Goal: Answer question/provide support

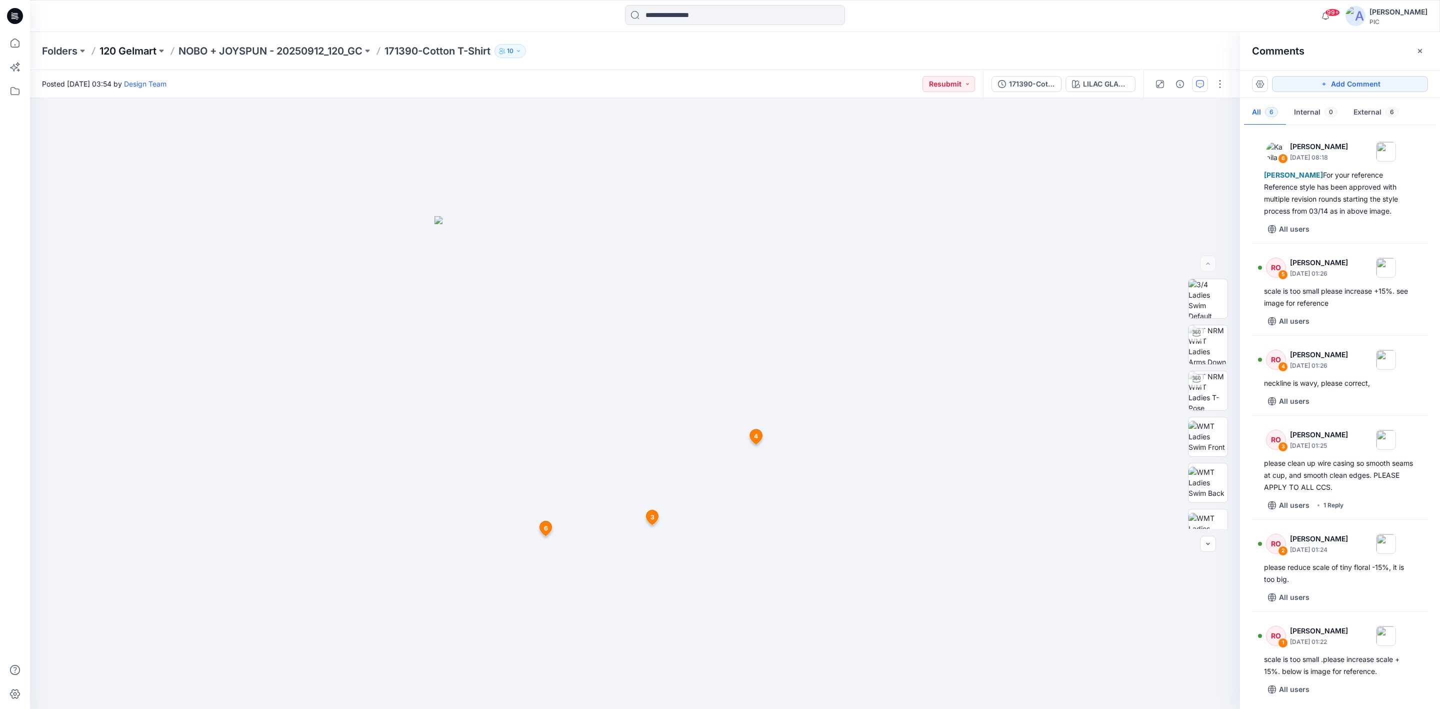
click at [148, 50] on p "120 Gelmart" at bounding box center [128, 51] width 57 height 14
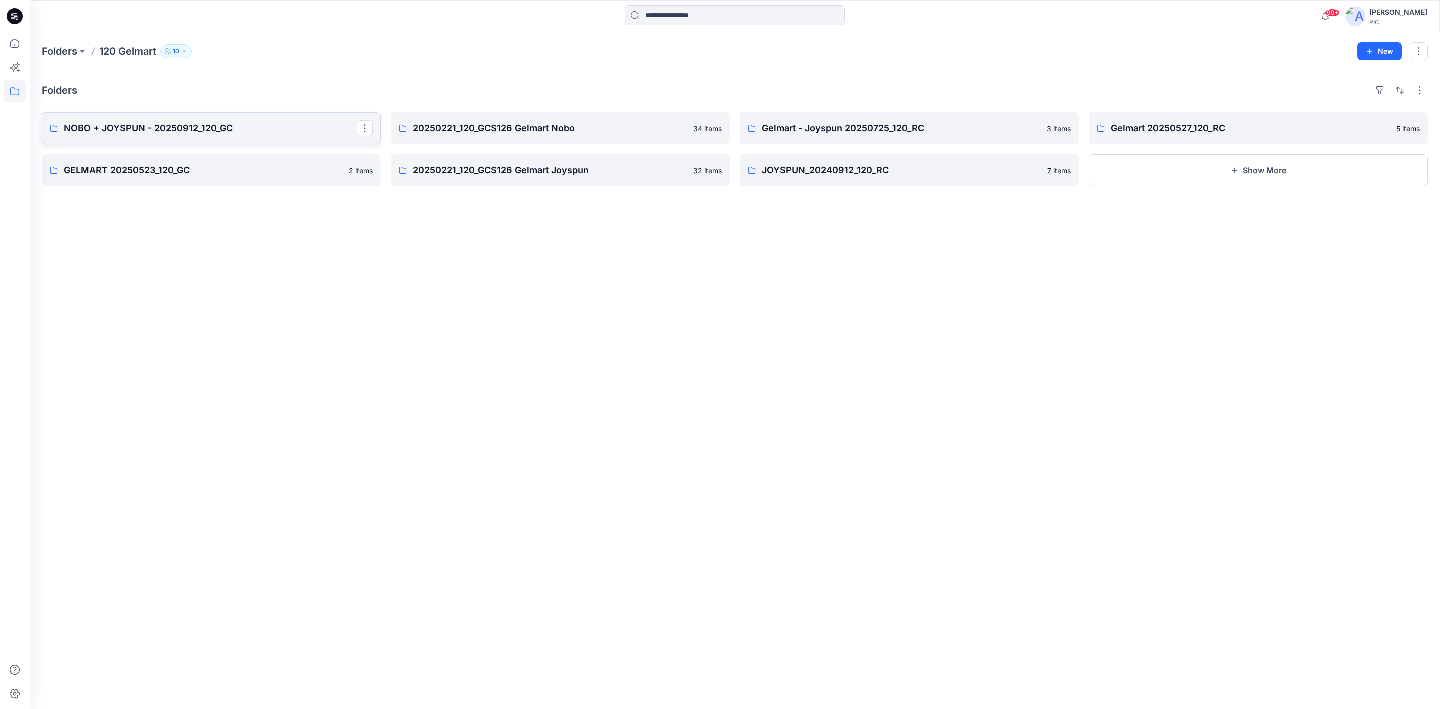
click at [214, 119] on link "NOBO + JOYSPUN - 20250912_120_GC" at bounding box center [211, 128] width 339 height 32
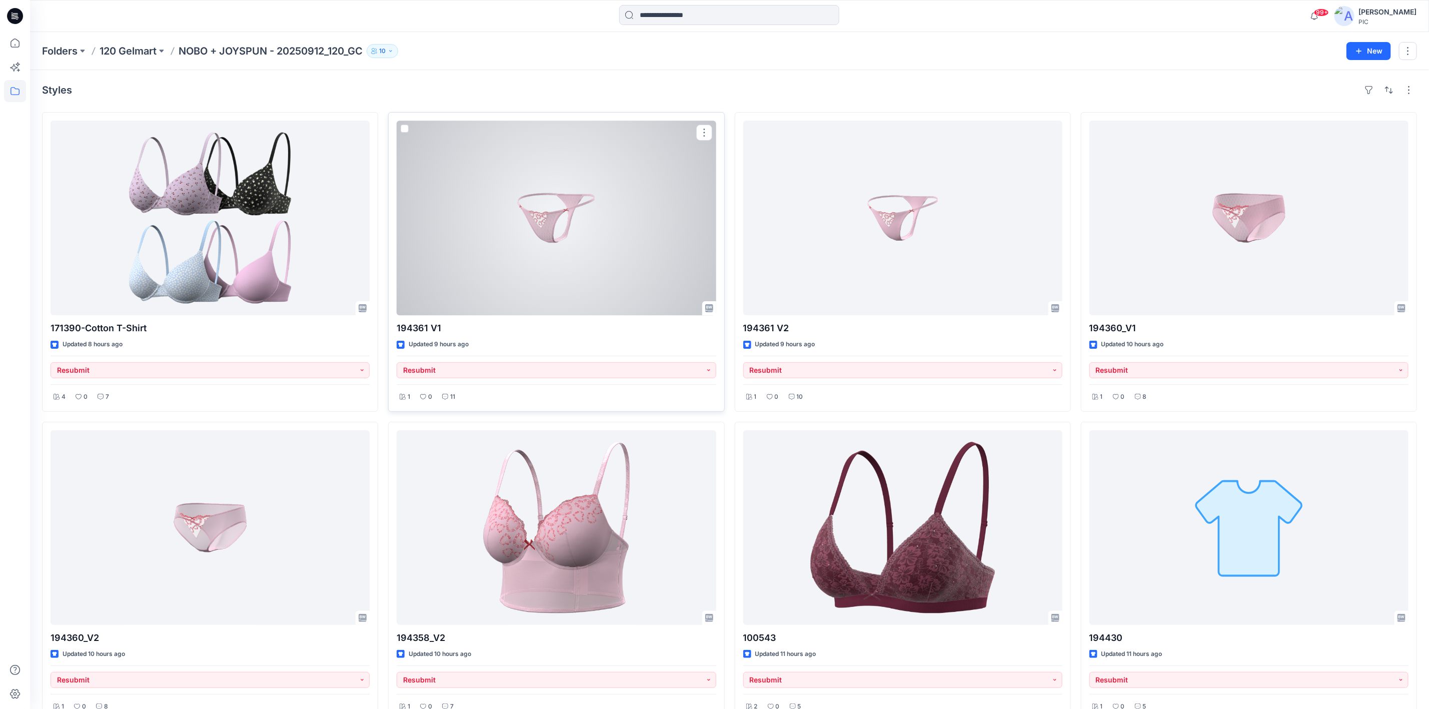
click at [549, 257] on div at bounding box center [556, 218] width 319 height 195
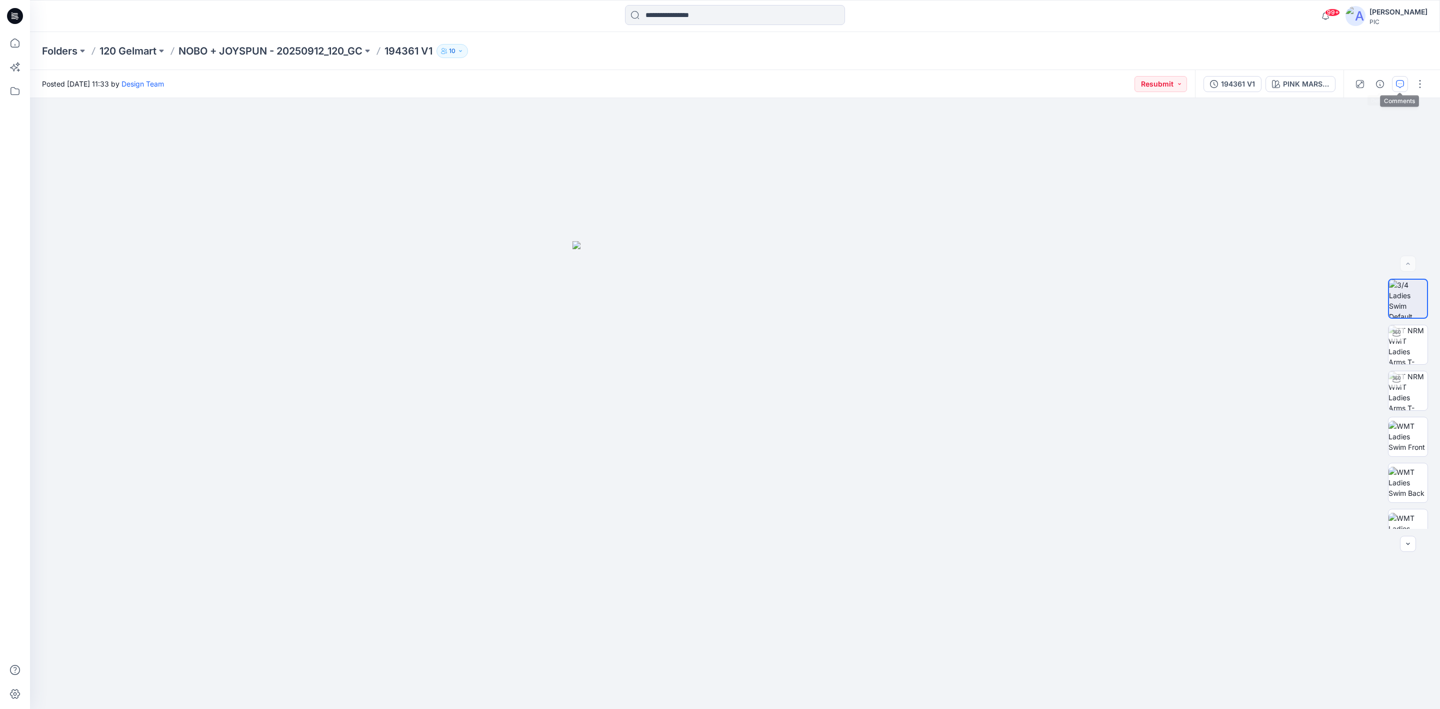
click at [1395, 84] on button "button" at bounding box center [1400, 84] width 16 height 16
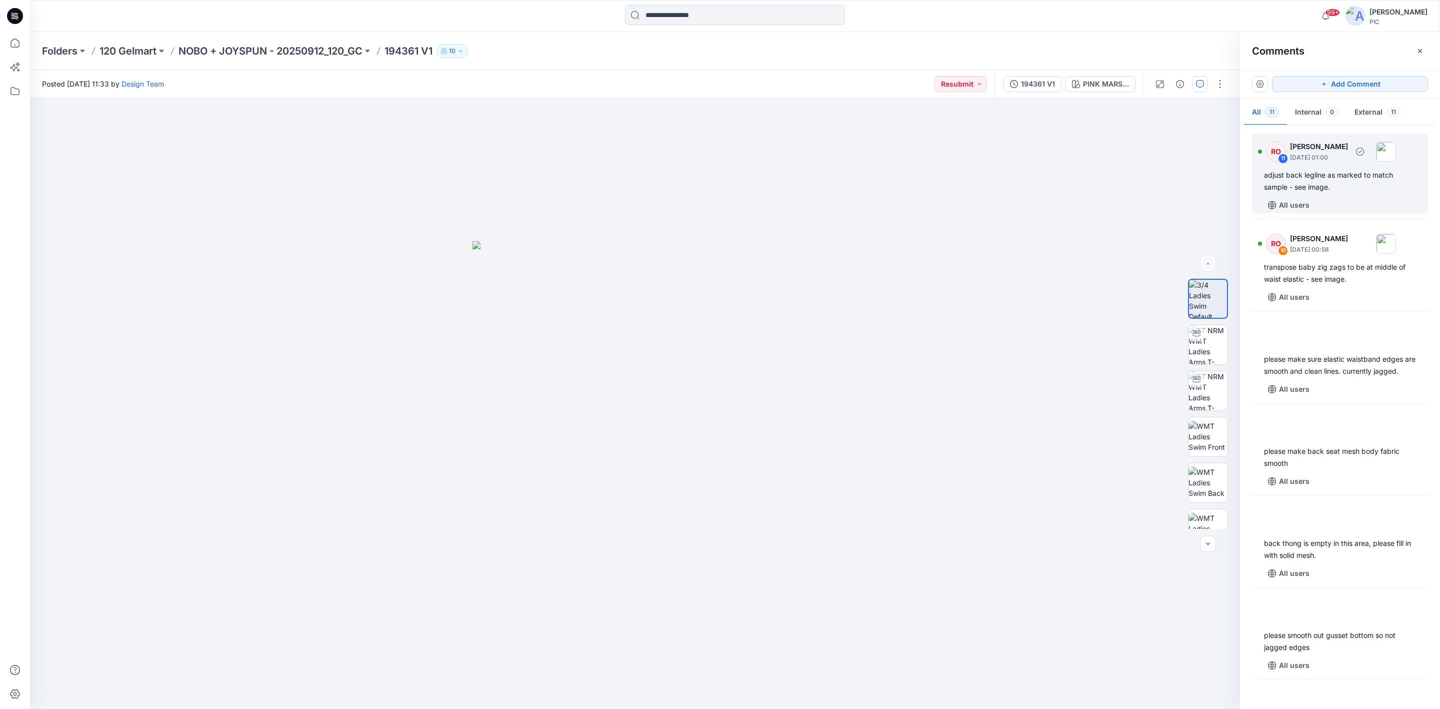
click at [1344, 190] on div "adjust back legline as marked to match sample - see image." at bounding box center [1340, 181] width 152 height 24
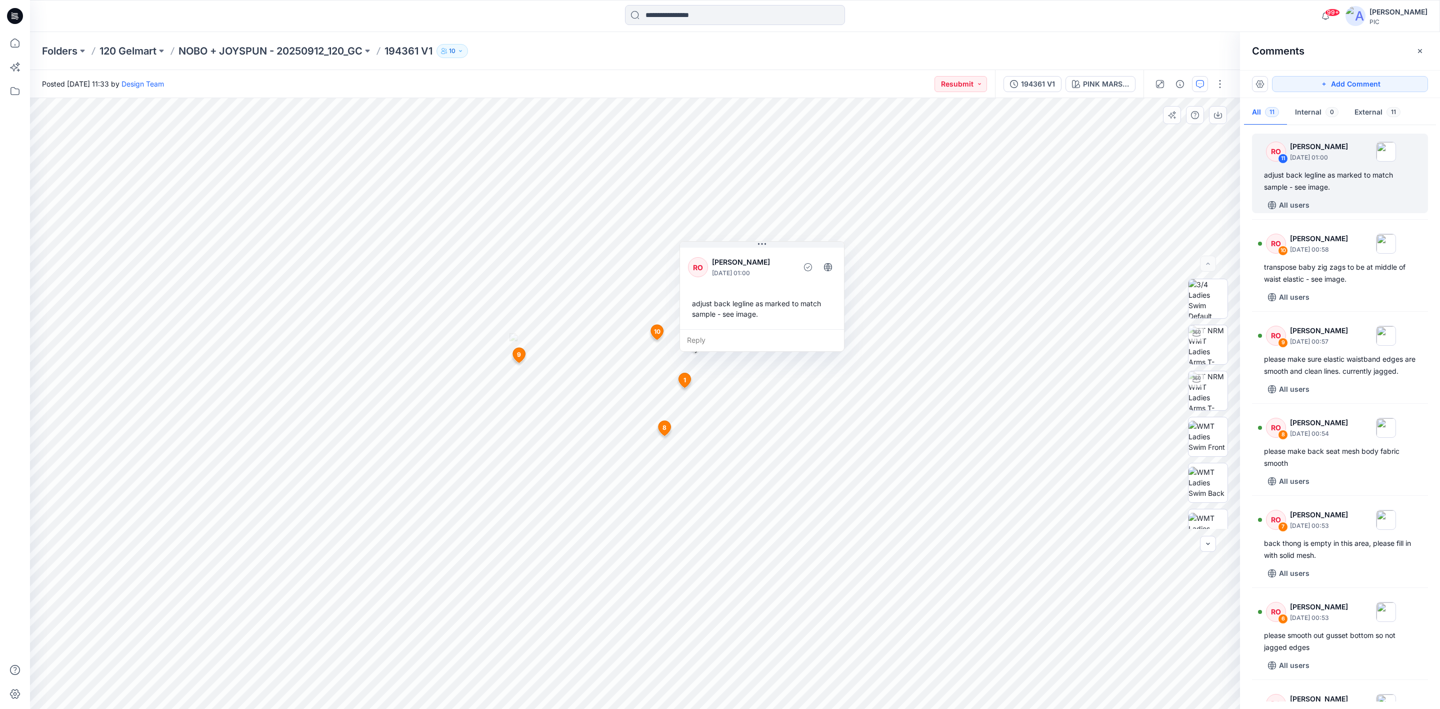
click at [728, 331] on div "Reply" at bounding box center [762, 340] width 164 height 22
click at [0, 76] on div "99+ Notifications Design Team has updated 194358_V2 with 194358_V2 NEW PATTERN …" at bounding box center [720, 354] width 1440 height 709
click at [780, 363] on button "Cancel" at bounding box center [782, 369] width 41 height 16
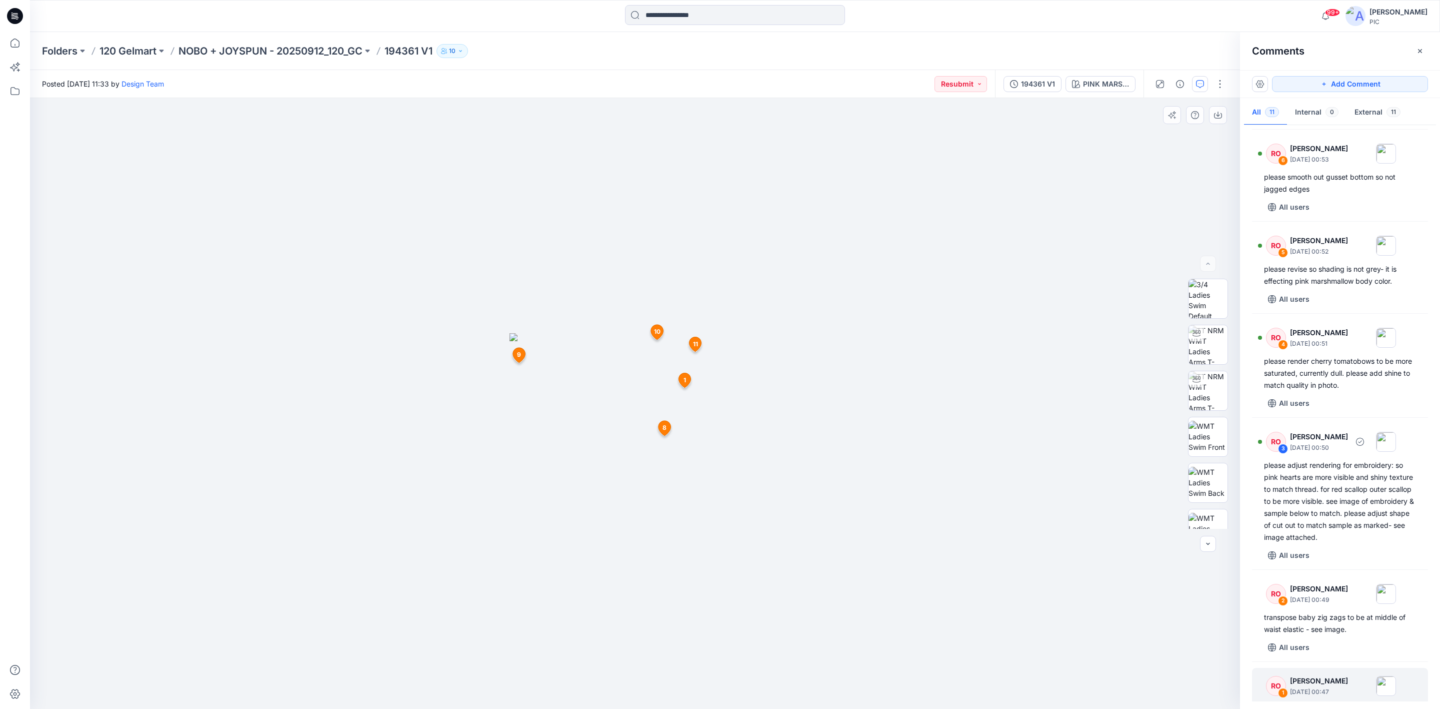
scroll to position [524, 0]
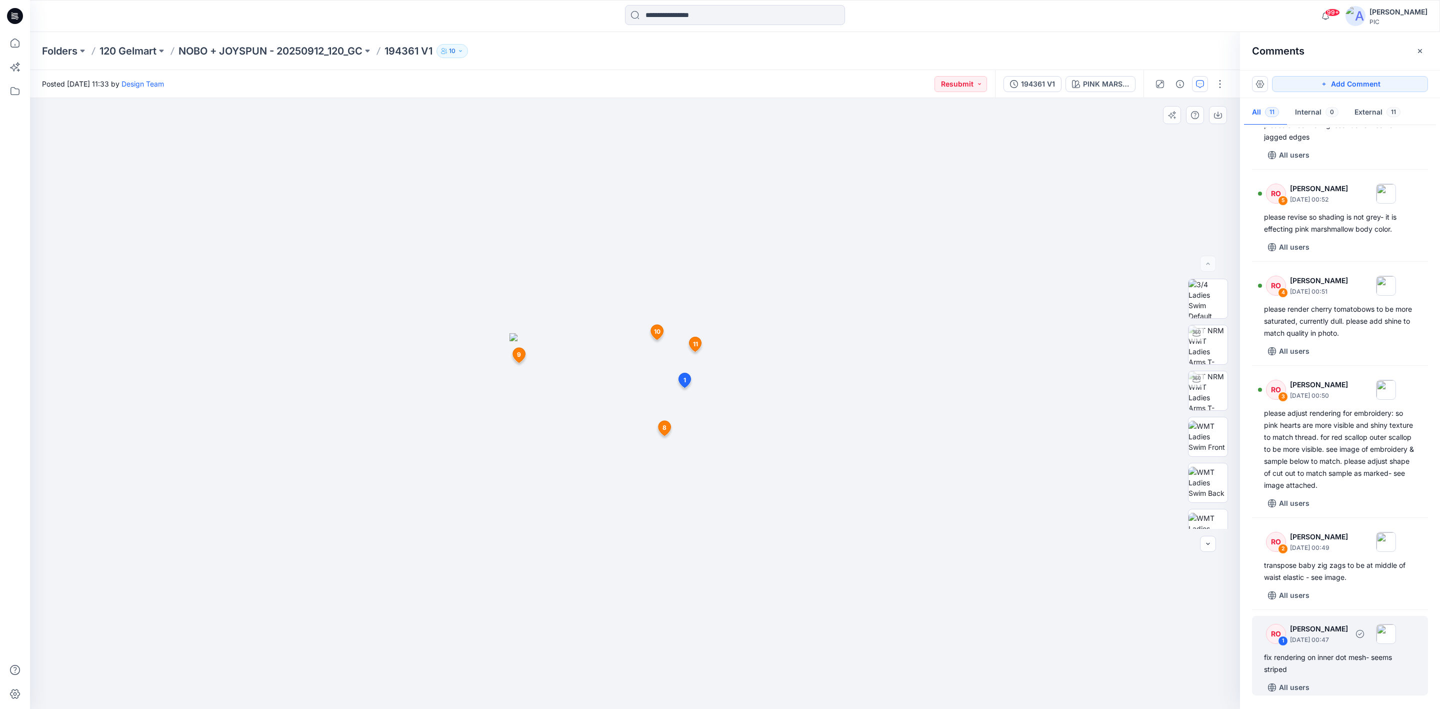
click at [1307, 665] on div "fix rendering on inner dot mesh- seems striped" at bounding box center [1340, 663] width 152 height 24
drag, startPoint x: 746, startPoint y: 412, endPoint x: 861, endPoint y: 402, distance: 115.9
click at [861, 402] on p "[PERSON_NAME]" at bounding box center [858, 404] width 82 height 12
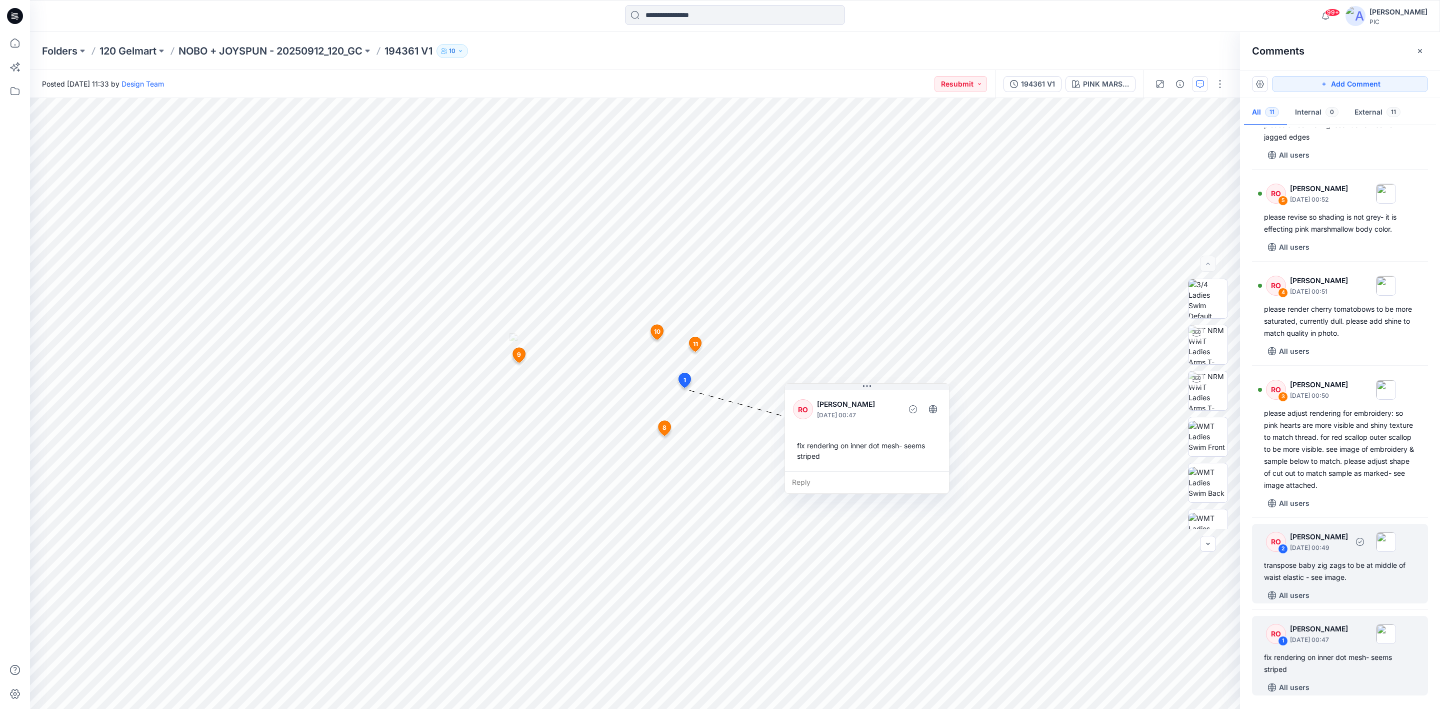
click at [1317, 571] on div "transpose baby zig zags to be at middle of waist elastic - see image." at bounding box center [1340, 571] width 152 height 24
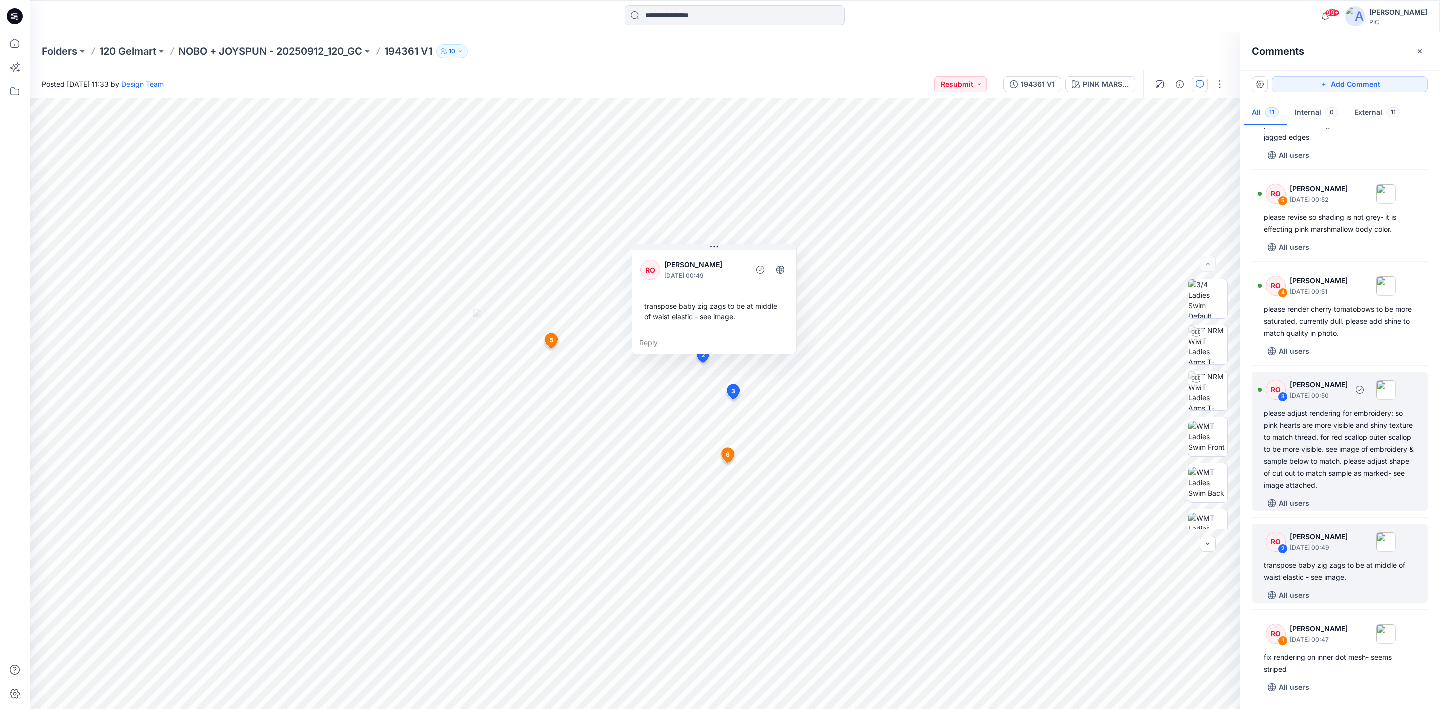
click at [1328, 451] on div "please adjust rendering for embroidery: so pink hearts are more visible and shi…" at bounding box center [1340, 449] width 152 height 84
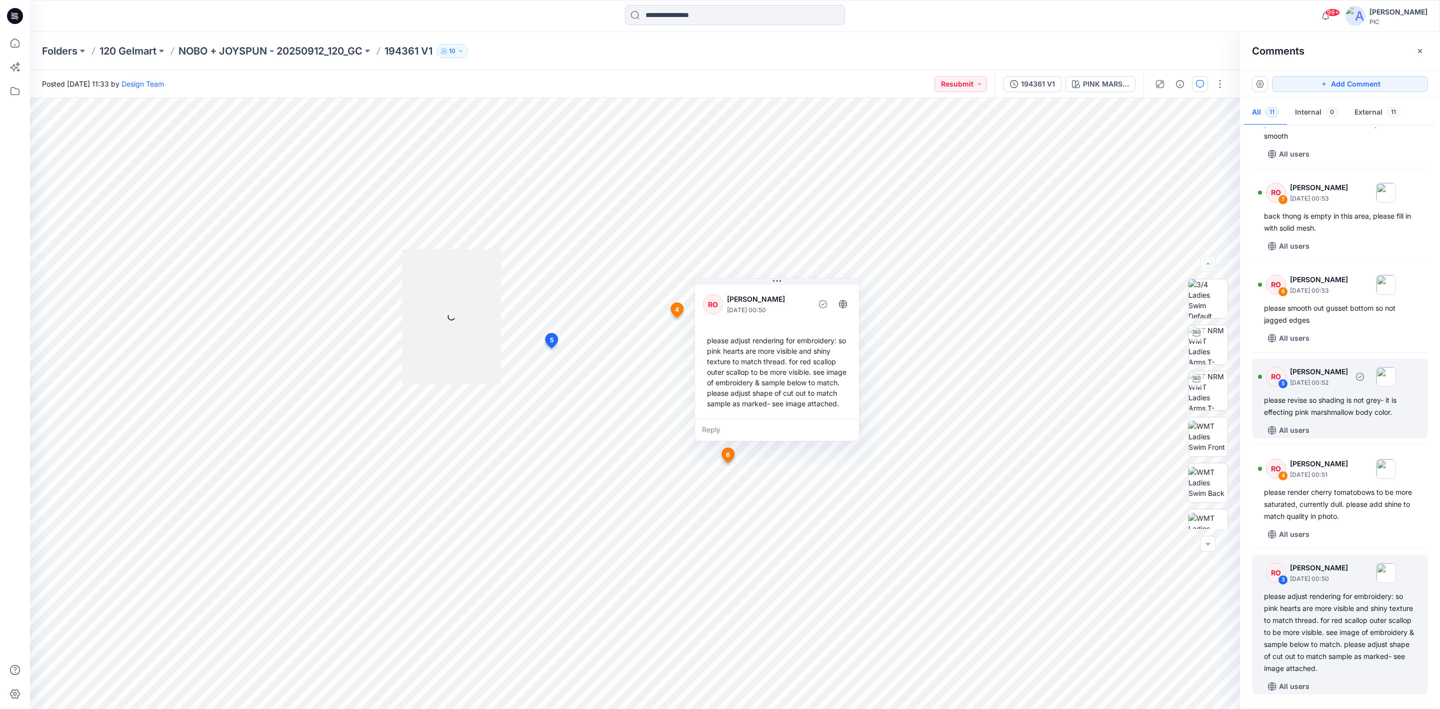
scroll to position [173, 0]
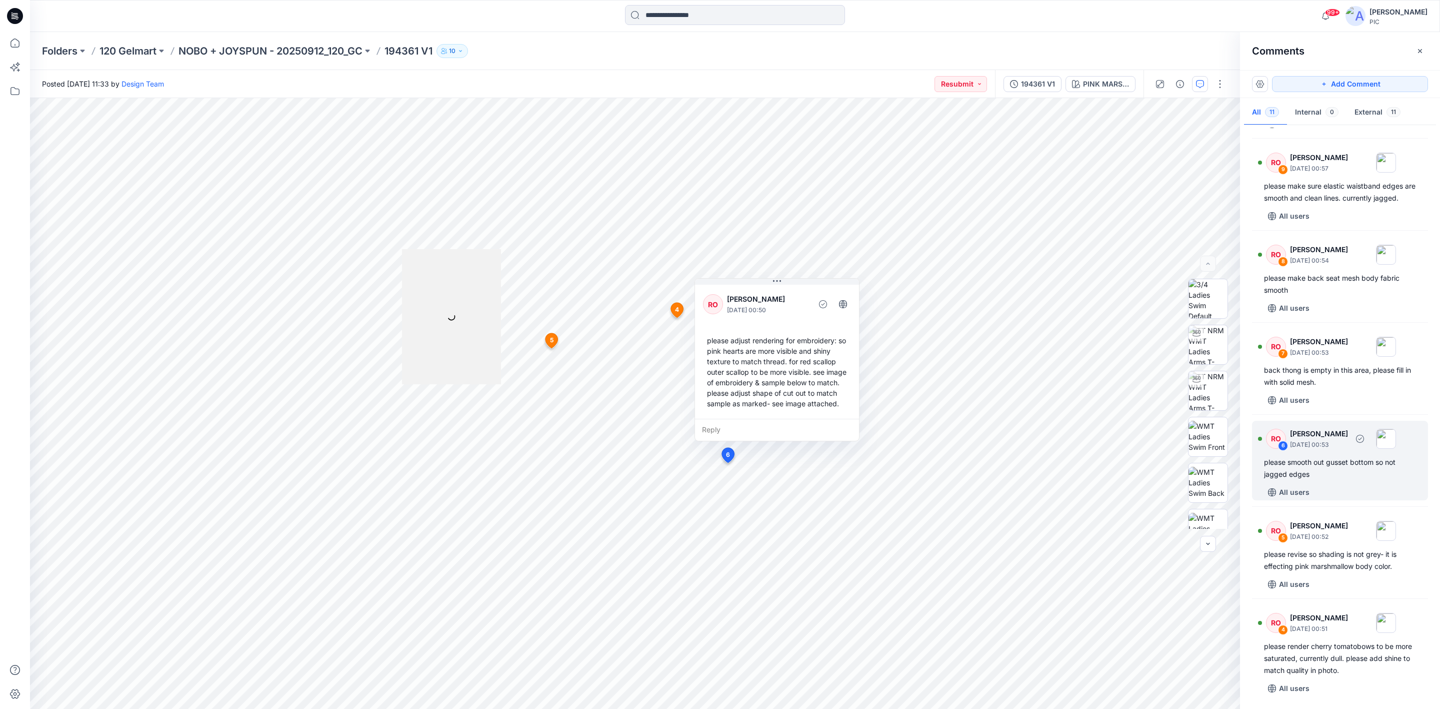
click at [1312, 479] on div "please smooth out gusset bottom so not jagged edges" at bounding box center [1340, 468] width 152 height 24
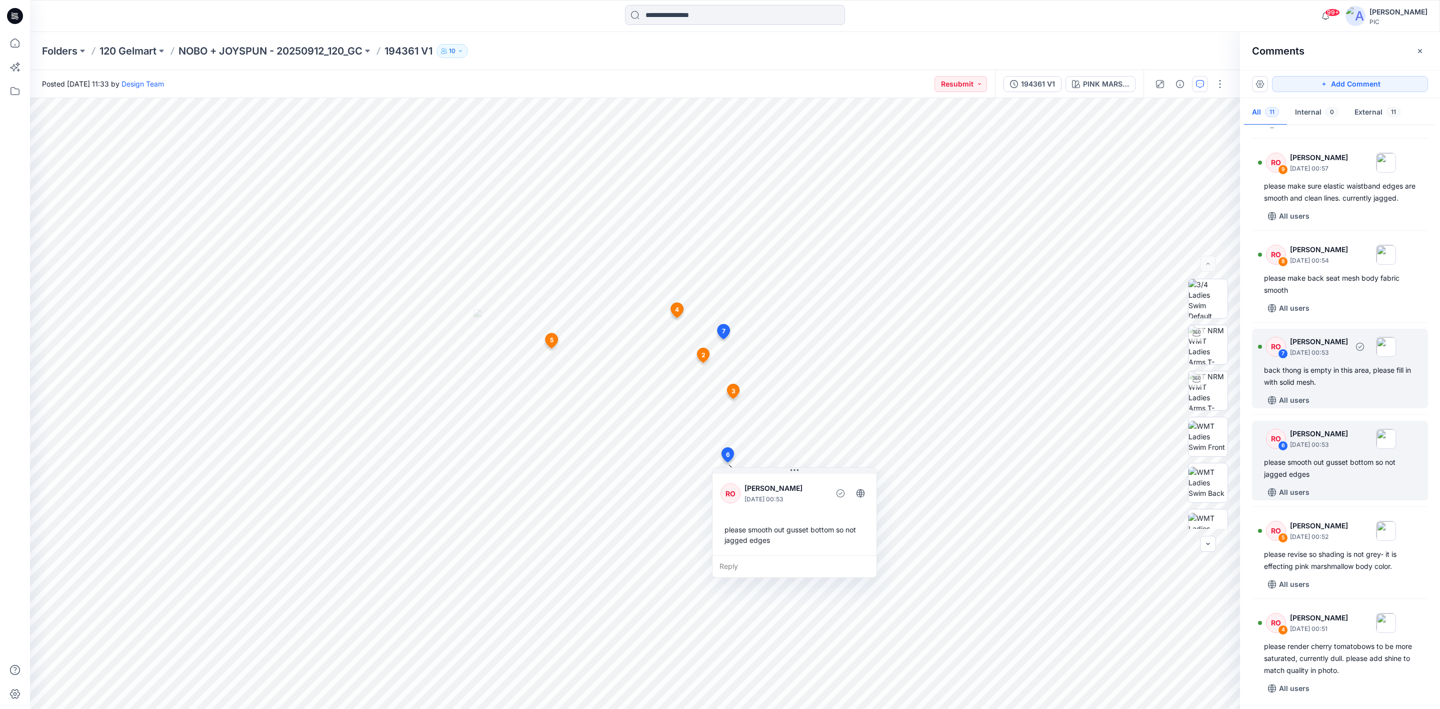
click at [1349, 388] on div "back thong is empty in this area, please fill in with solid mesh." at bounding box center [1340, 376] width 152 height 24
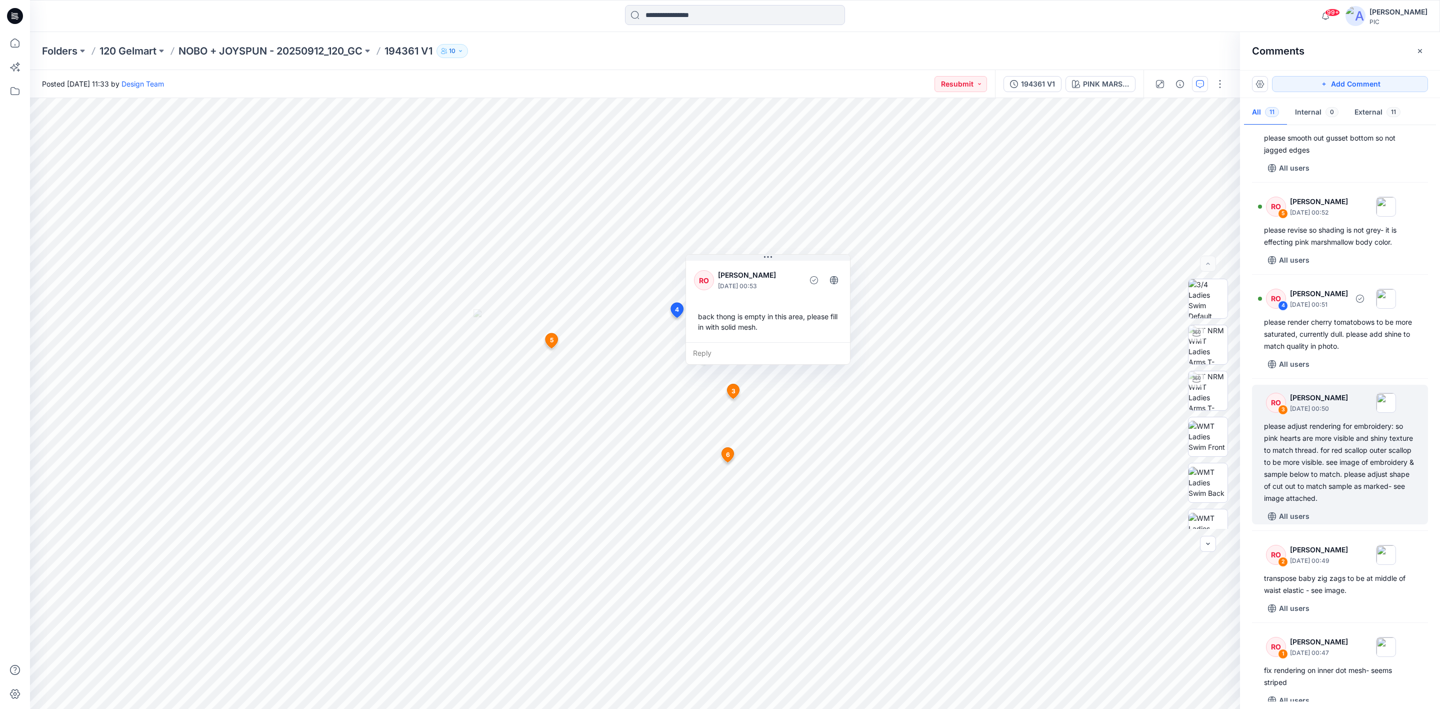
scroll to position [524, 0]
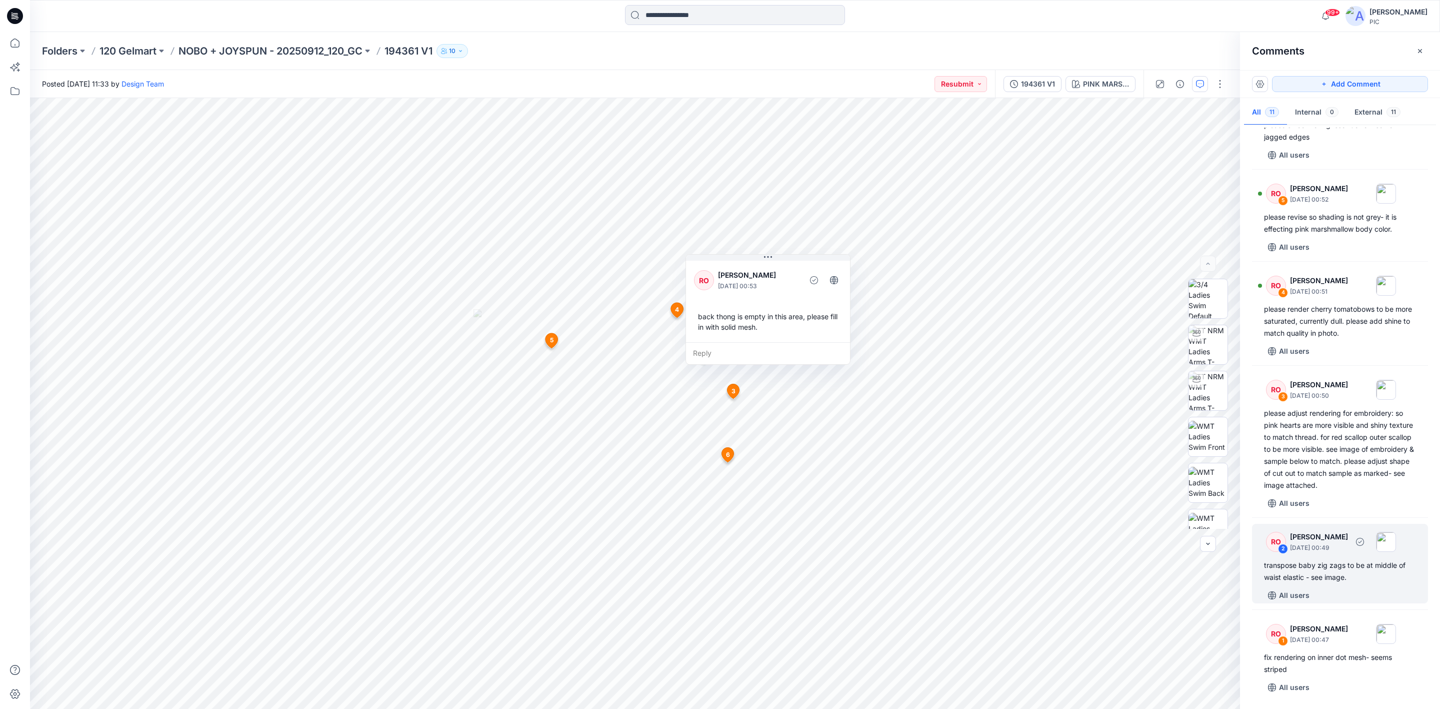
click at [1321, 581] on div "transpose baby zig zags to be at middle of waist elastic - see image." at bounding box center [1340, 571] width 152 height 24
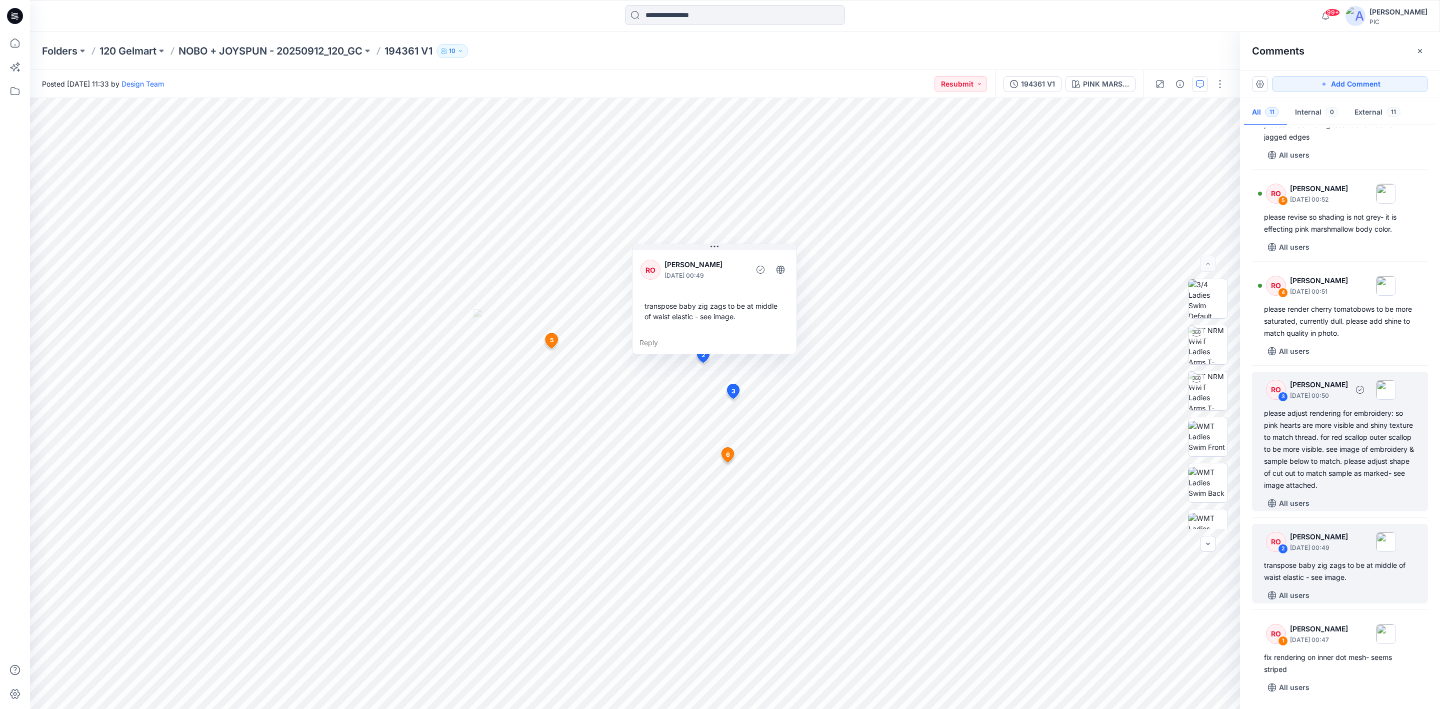
click at [1319, 466] on div "please adjust rendering for embroidery: so pink hearts are more visible and shi…" at bounding box center [1340, 449] width 152 height 84
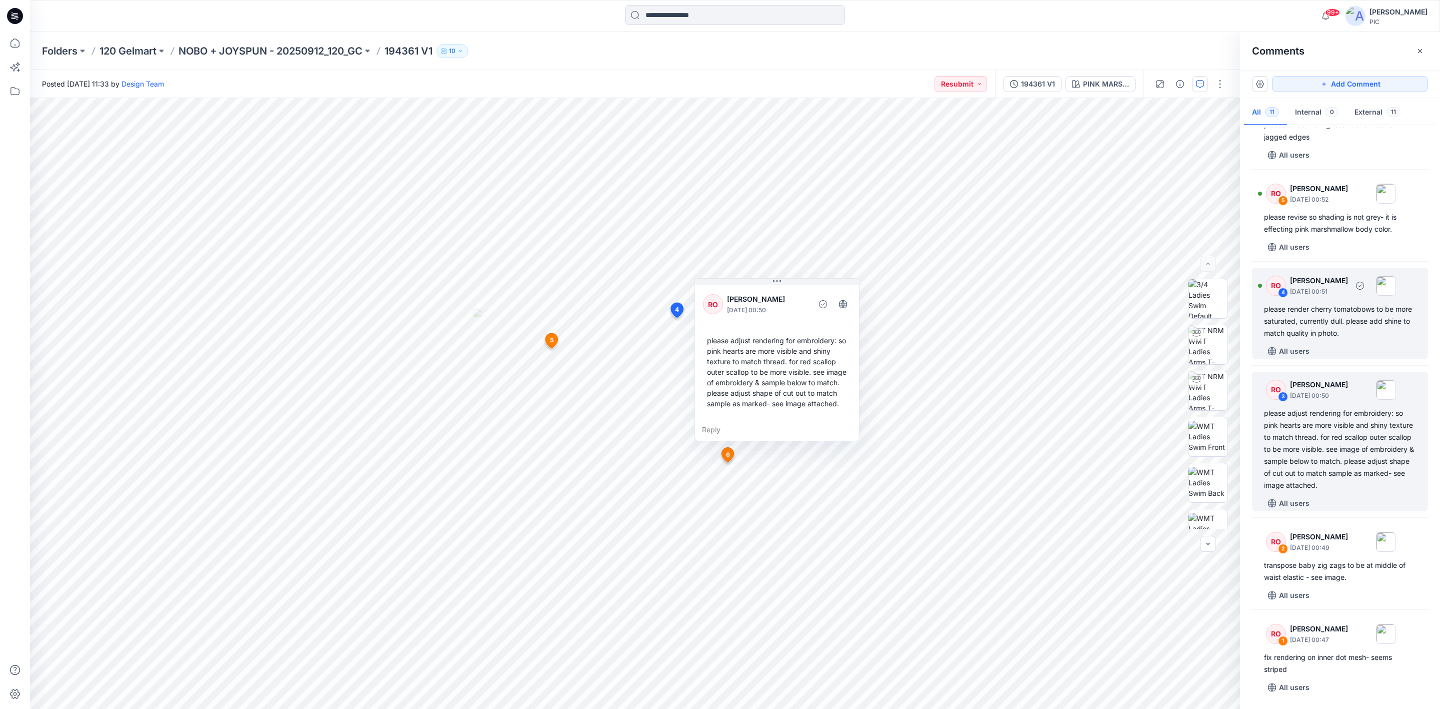
click at [1287, 336] on div "please render cherry tomatobows to be more saturated, currently dull. please ad…" at bounding box center [1340, 321] width 152 height 36
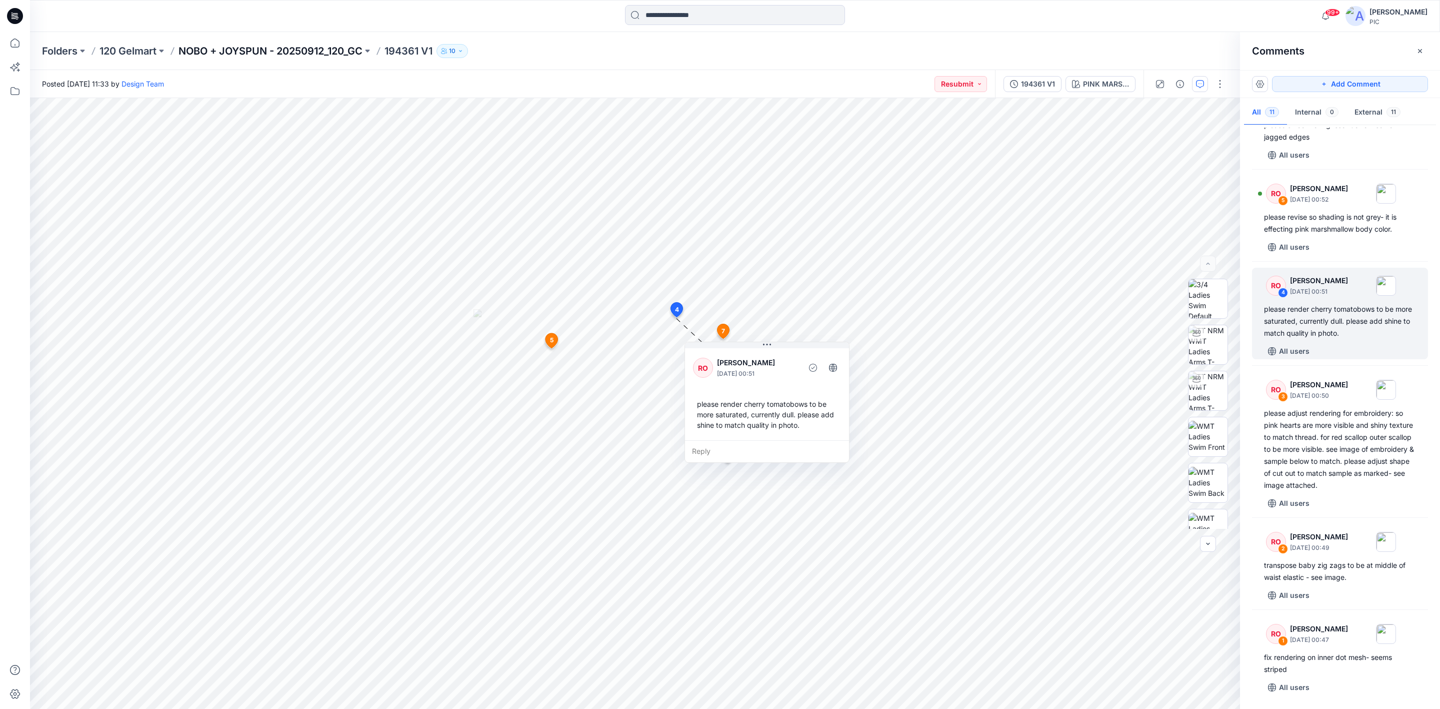
click at [289, 47] on p "NOBO + JOYSPUN - 20250912_120_GC" at bounding box center [271, 51] width 184 height 14
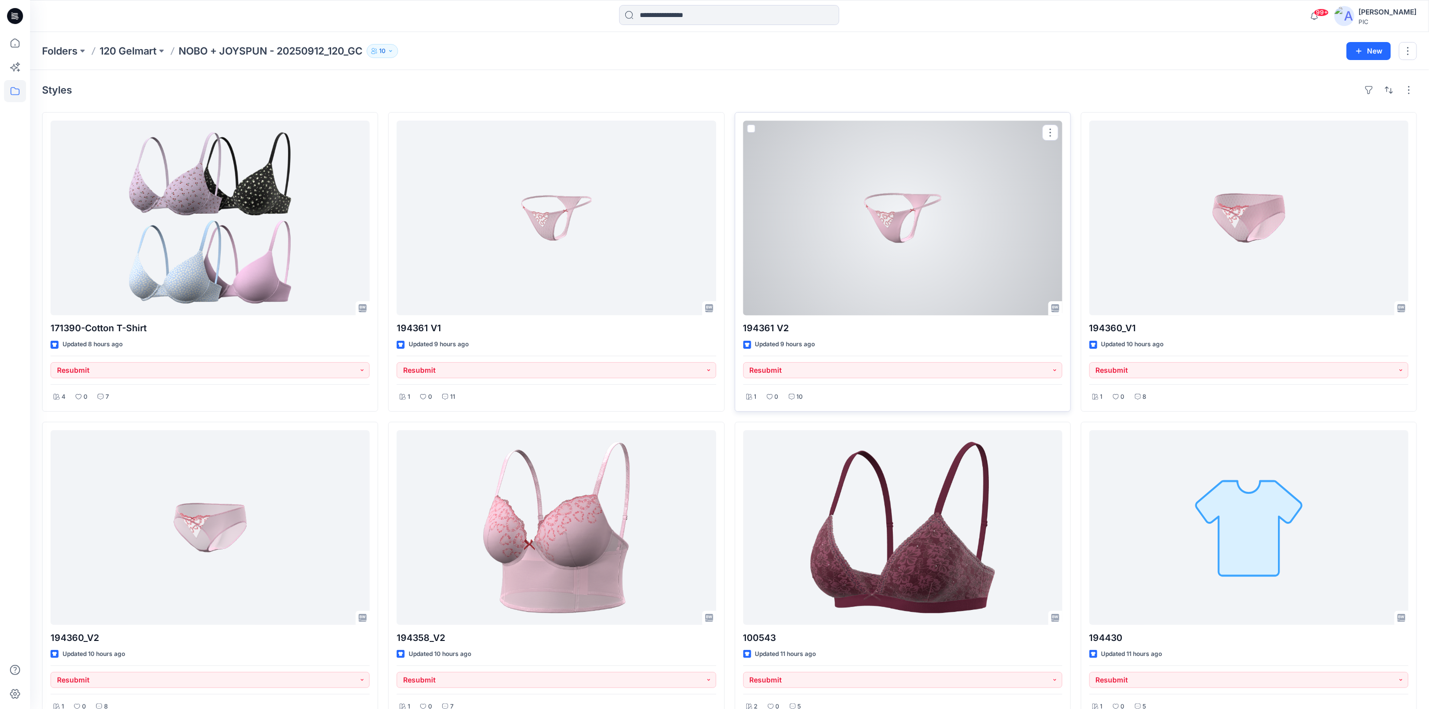
click at [944, 251] on div at bounding box center [902, 218] width 319 height 195
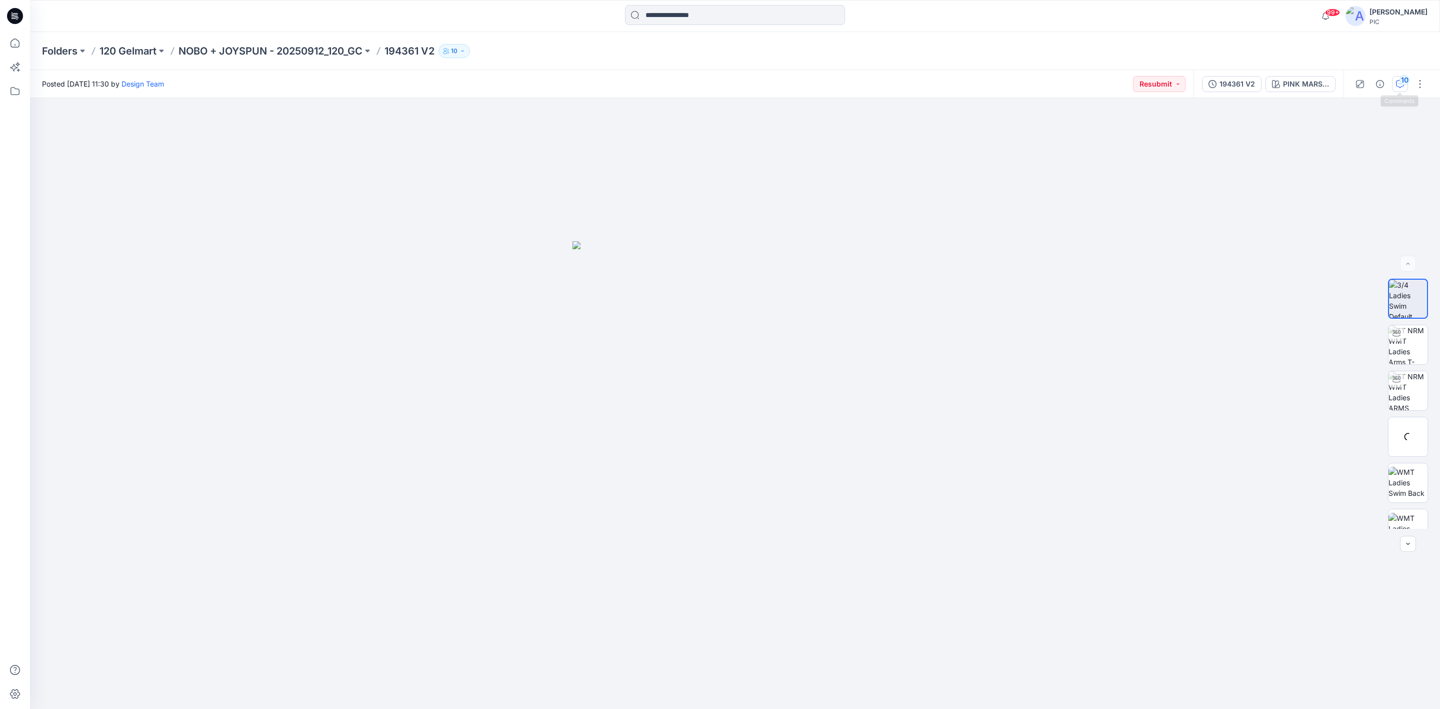
click at [1404, 82] on div "10" at bounding box center [1405, 80] width 10 height 10
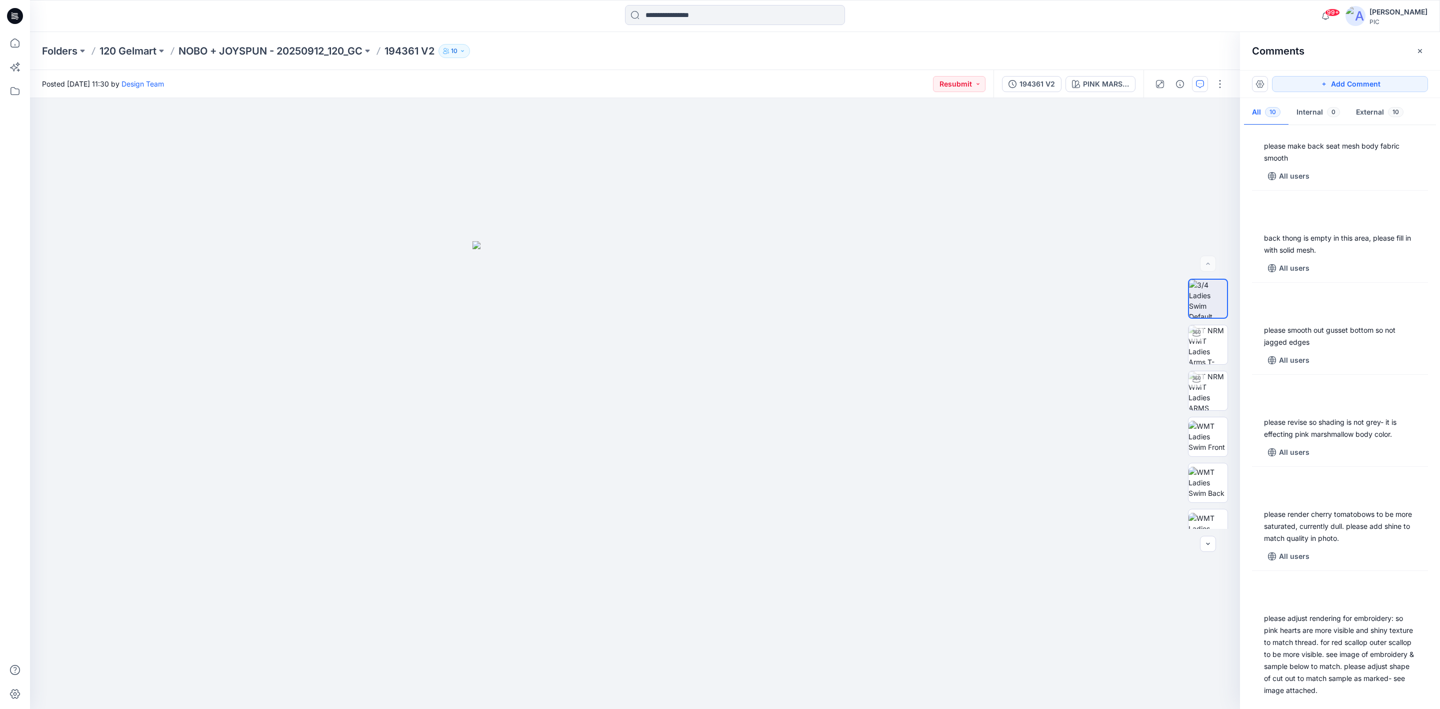
scroll to position [431, 0]
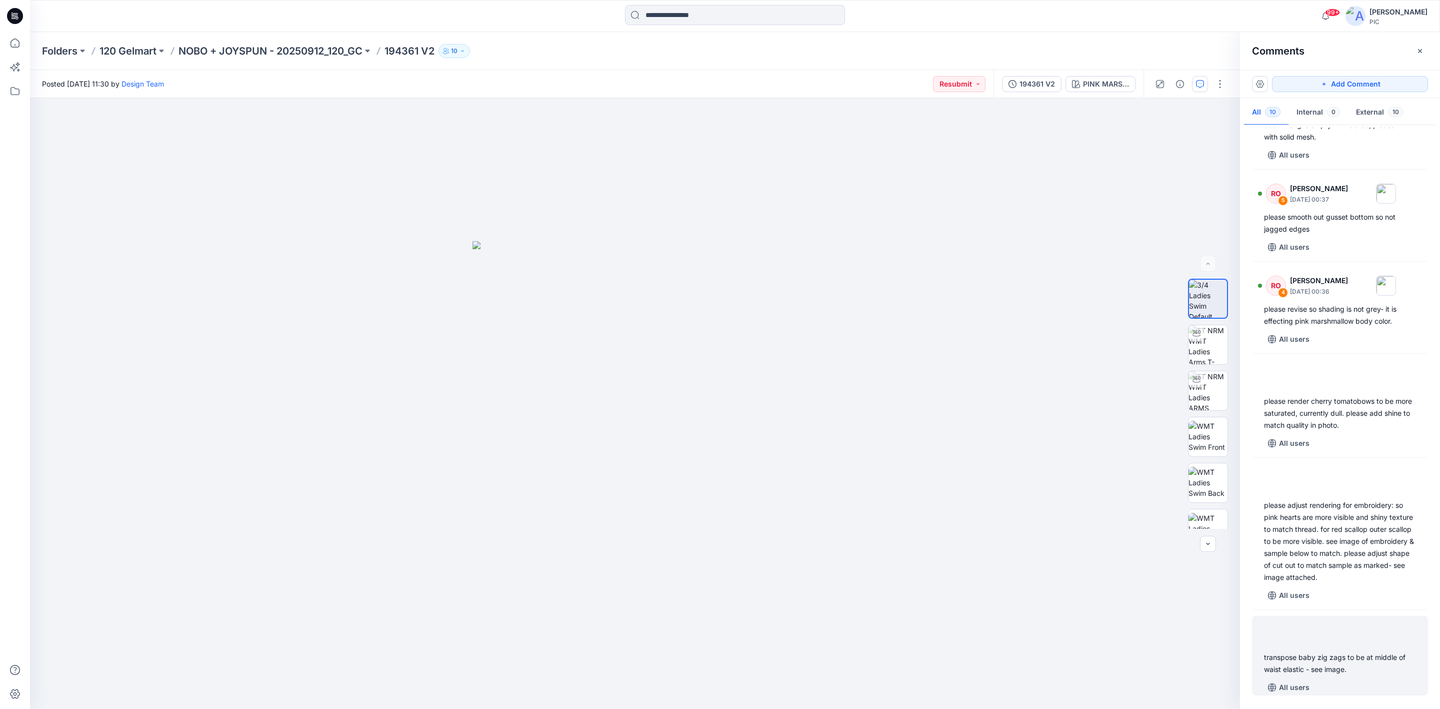
click at [1292, 667] on div "transpose baby zig zags to be at middle of waist elastic - see image." at bounding box center [1340, 663] width 152 height 24
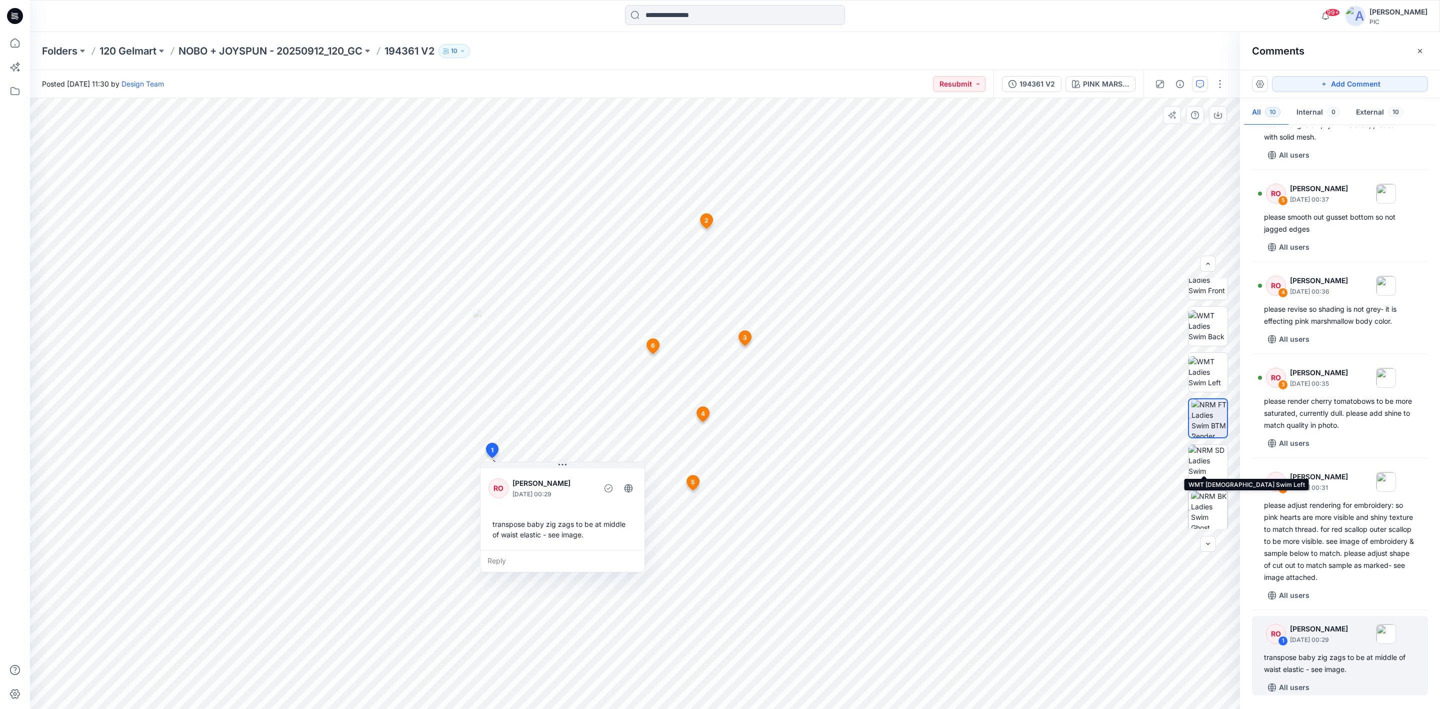
scroll to position [158, 0]
click at [1205, 421] on img at bounding box center [1210, 417] width 36 height 38
click at [1210, 411] on img at bounding box center [1210, 417] width 36 height 38
click at [1217, 115] on icon "button" at bounding box center [1218, 115] width 8 height 8
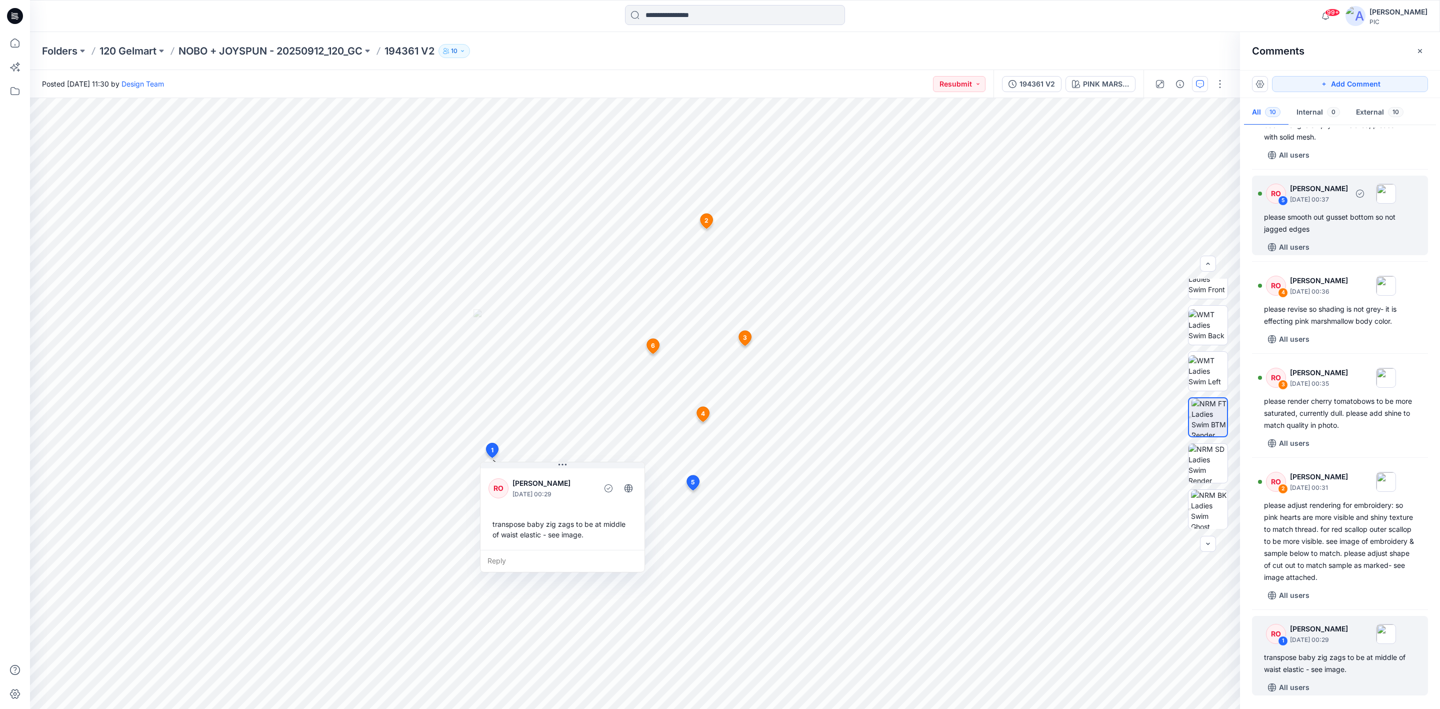
click at [1306, 220] on div "please smooth out gusset bottom so not jagged edges" at bounding box center [1340, 223] width 152 height 24
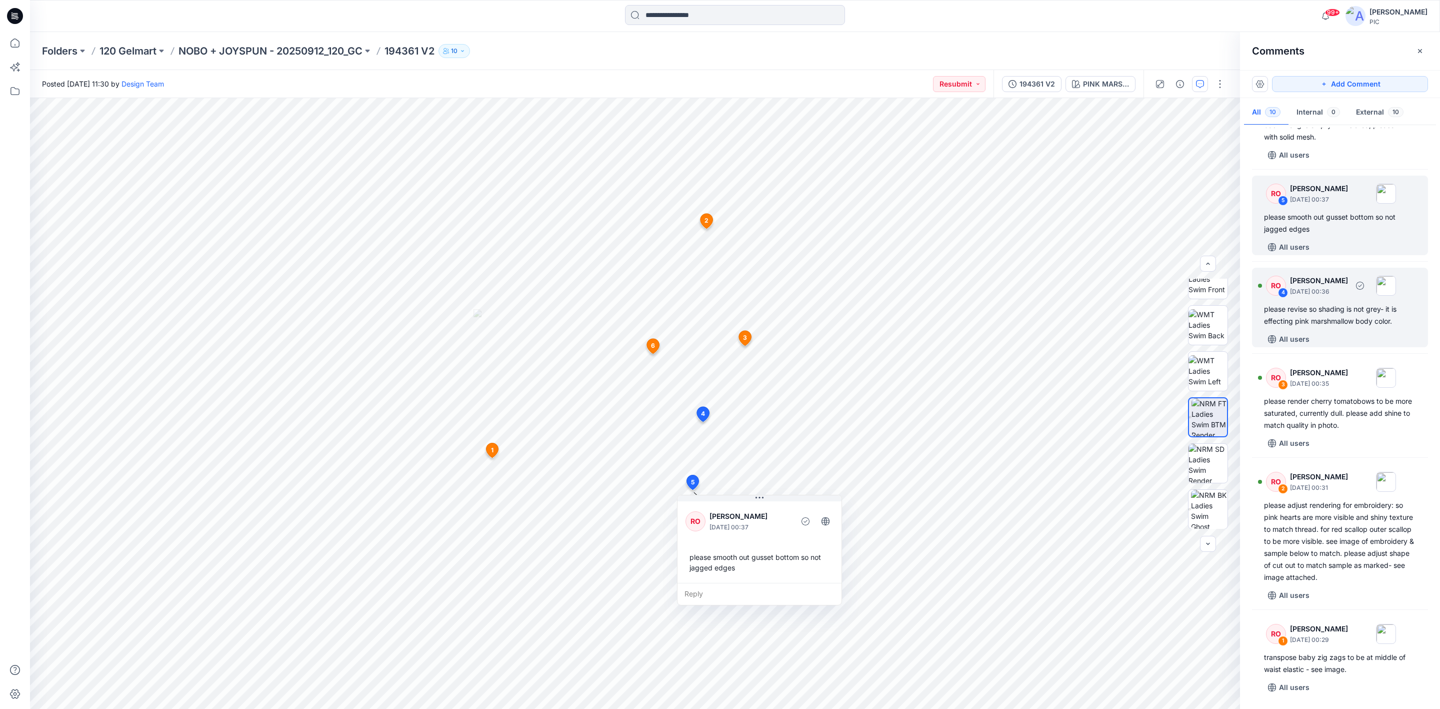
click at [1316, 308] on div "please revise so shading is not grey- it is effecting pink marshmallow body col…" at bounding box center [1340, 315] width 152 height 24
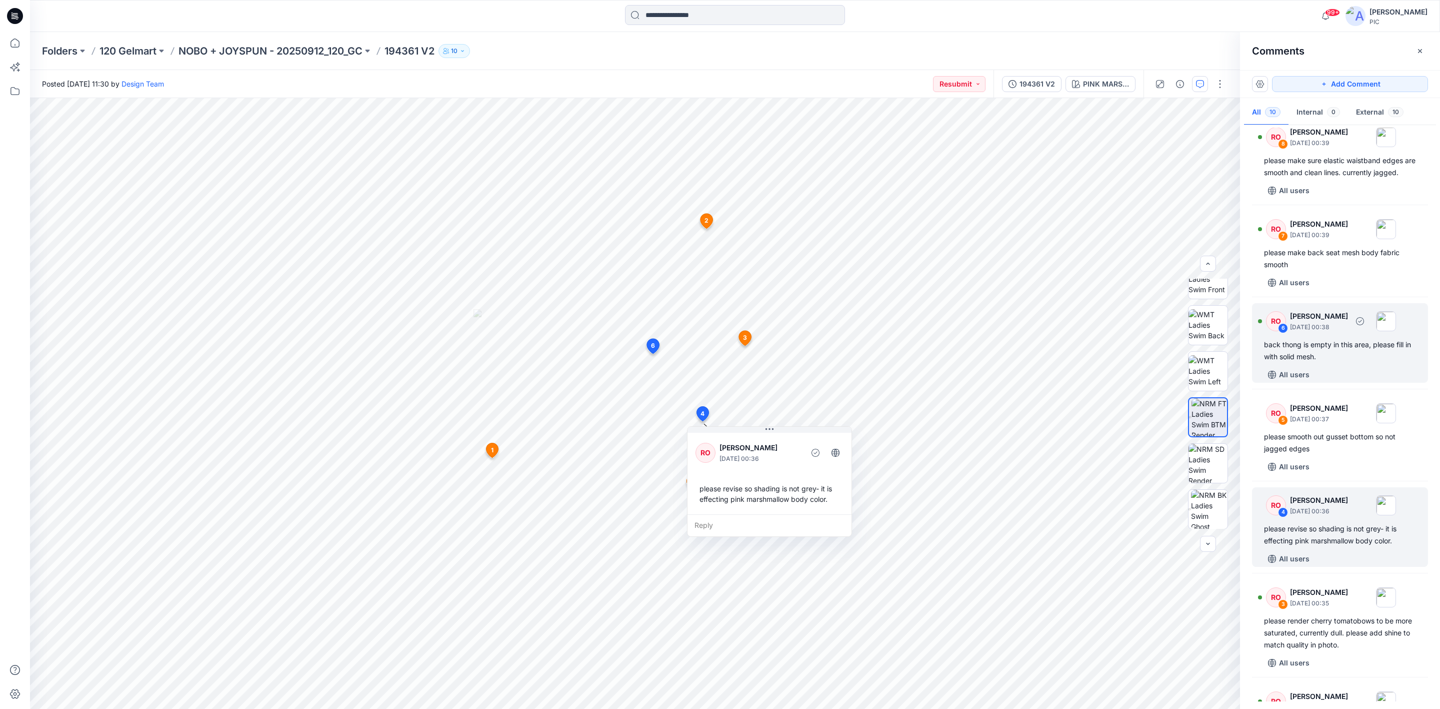
scroll to position [182, 0]
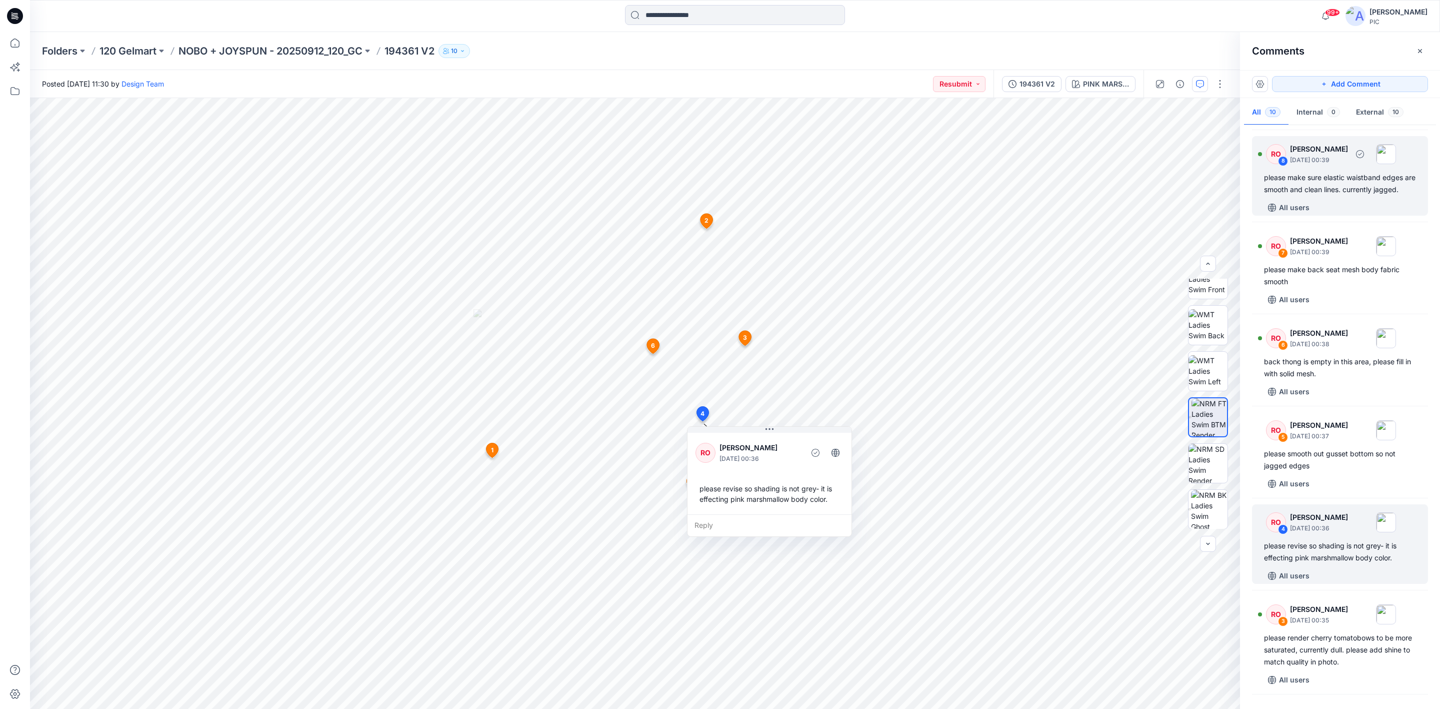
click at [1331, 196] on div "please make sure elastic waistband edges are smooth and clean lines. currently …" at bounding box center [1340, 184] width 152 height 24
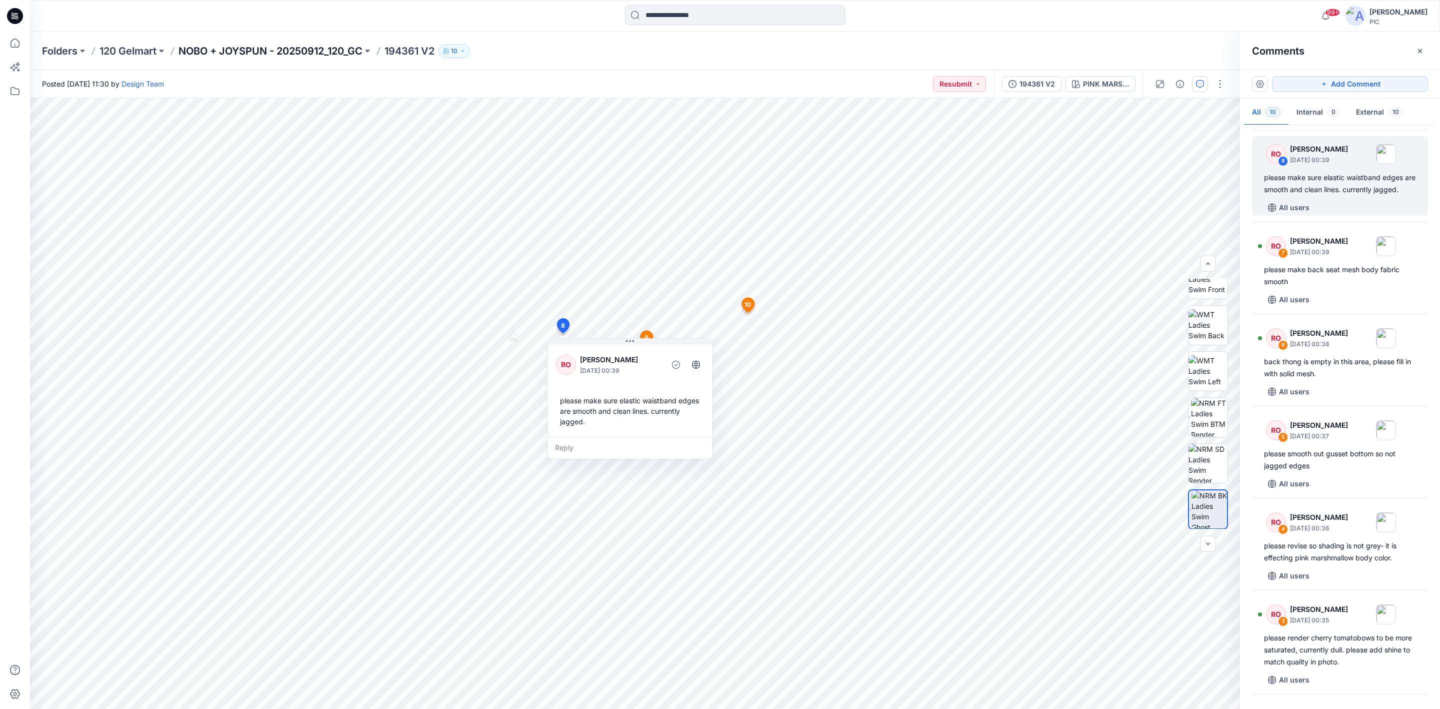
click at [235, 53] on p "NOBO + JOYSPUN - 20250912_120_GC" at bounding box center [271, 51] width 184 height 14
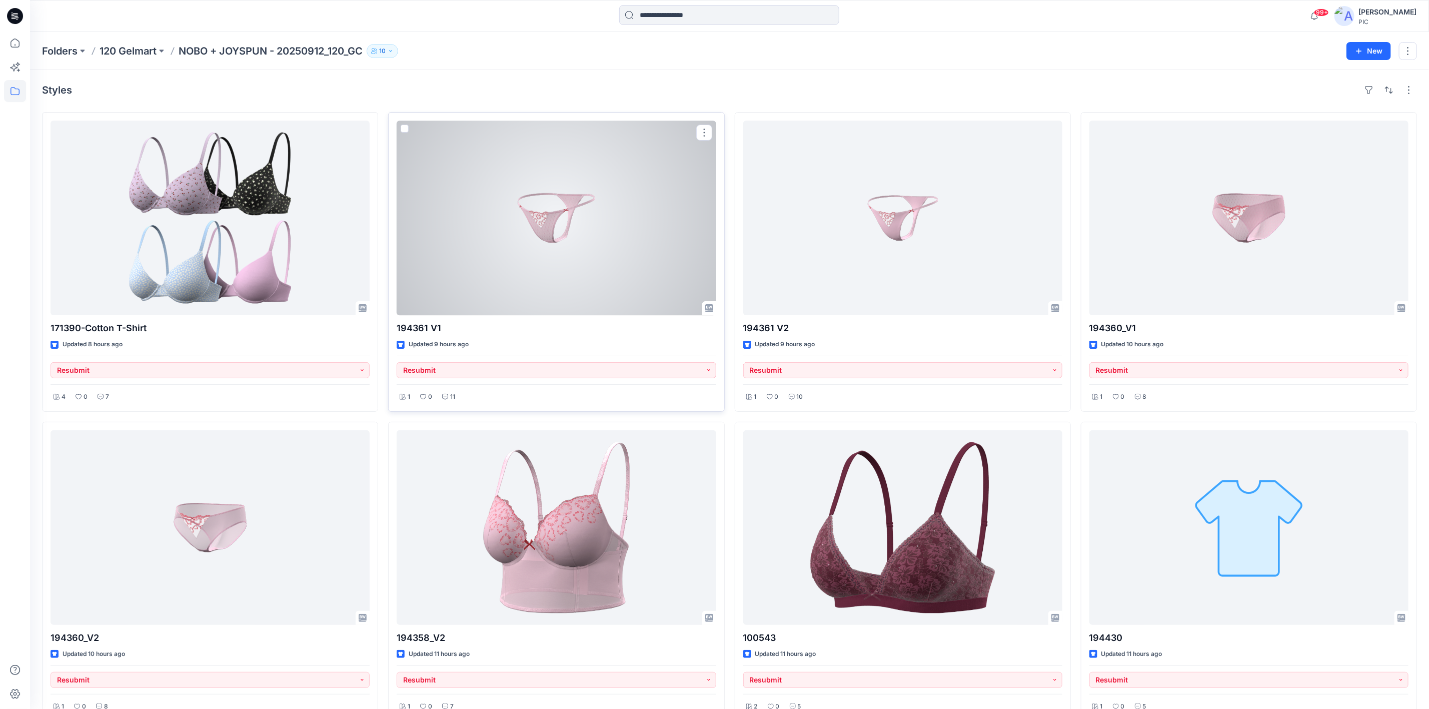
click at [608, 225] on div at bounding box center [556, 218] width 319 height 195
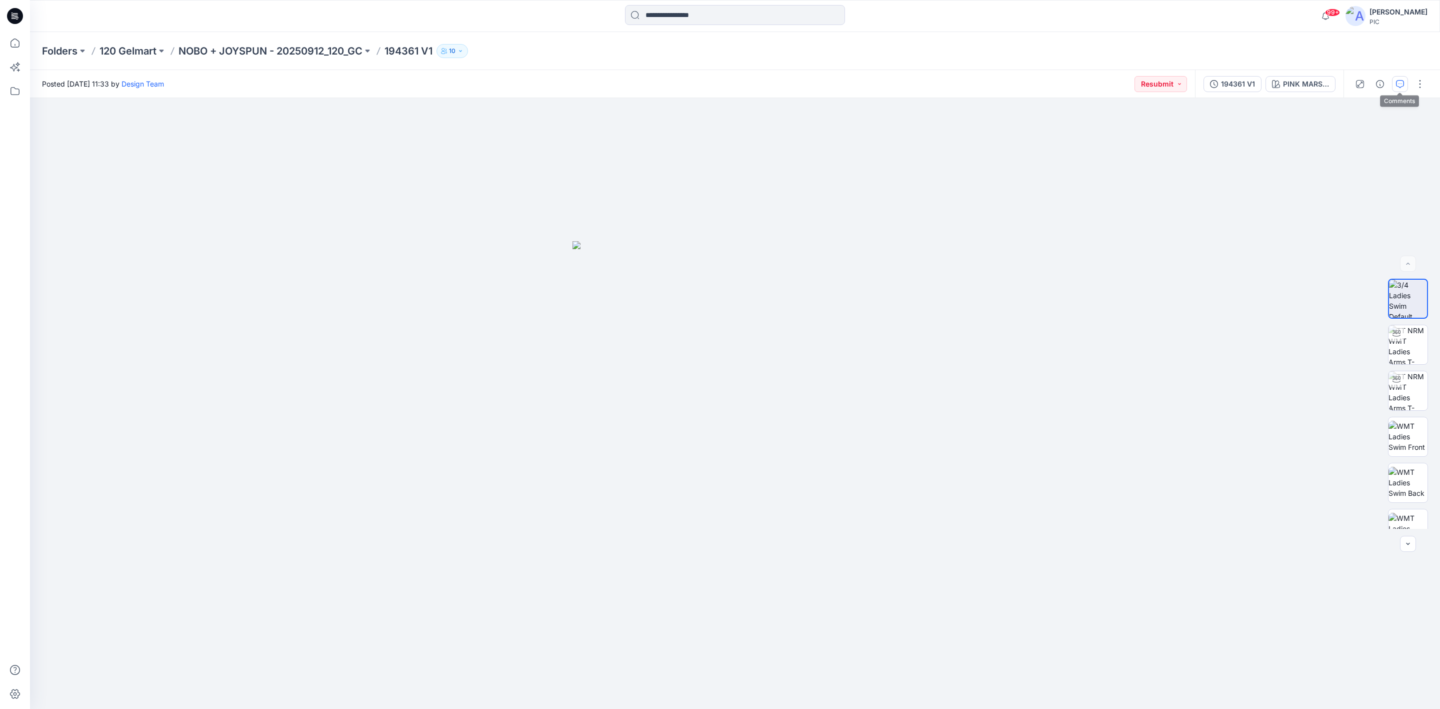
click at [1403, 83] on icon "button" at bounding box center [1400, 84] width 8 height 8
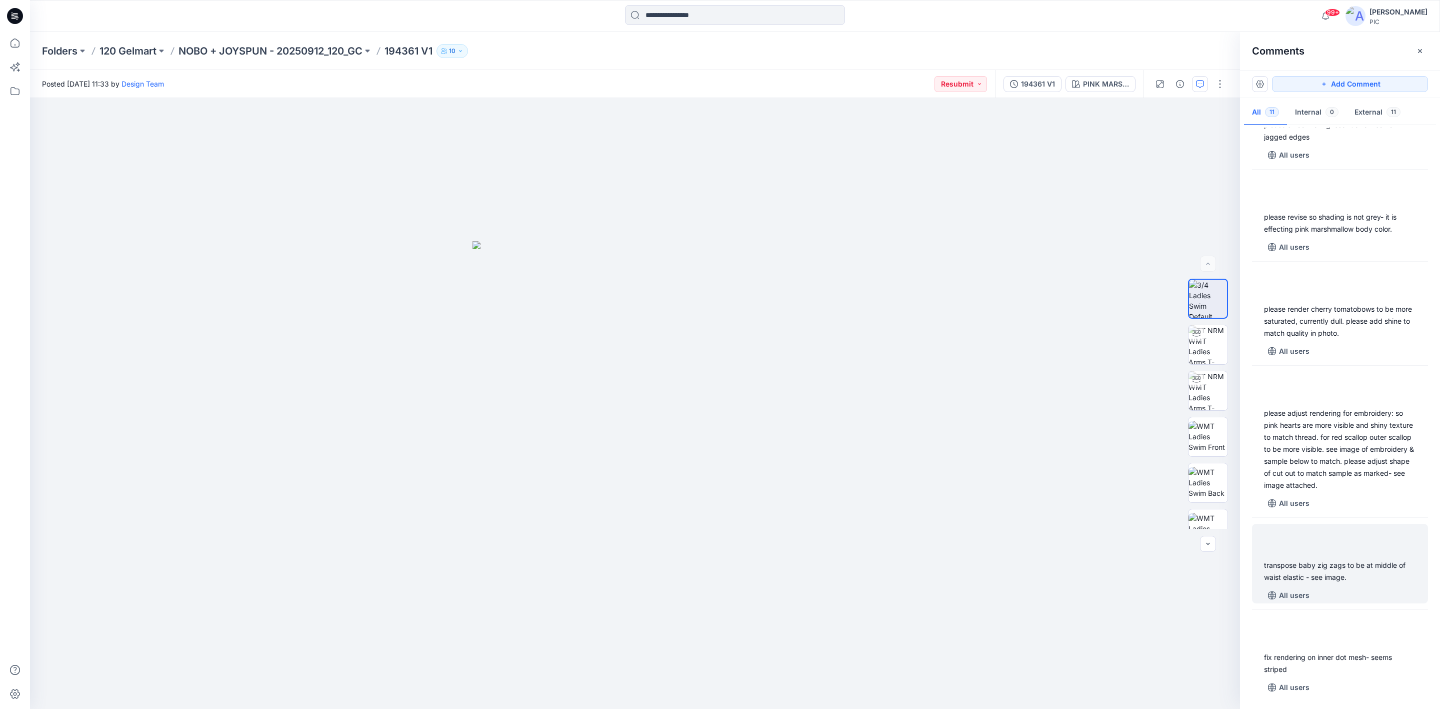
scroll to position [524, 0]
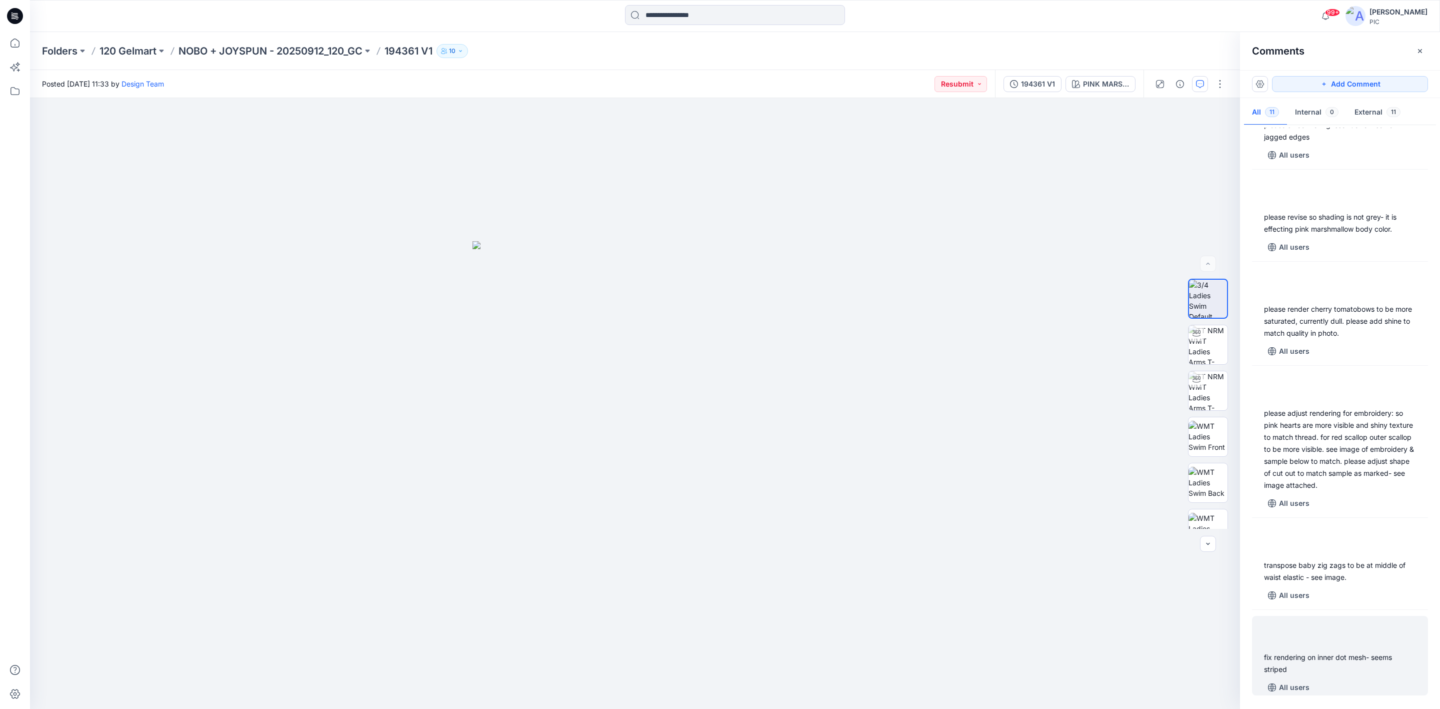
click at [1301, 666] on div "fix rendering on inner dot mesh- seems striped" at bounding box center [1340, 663] width 152 height 24
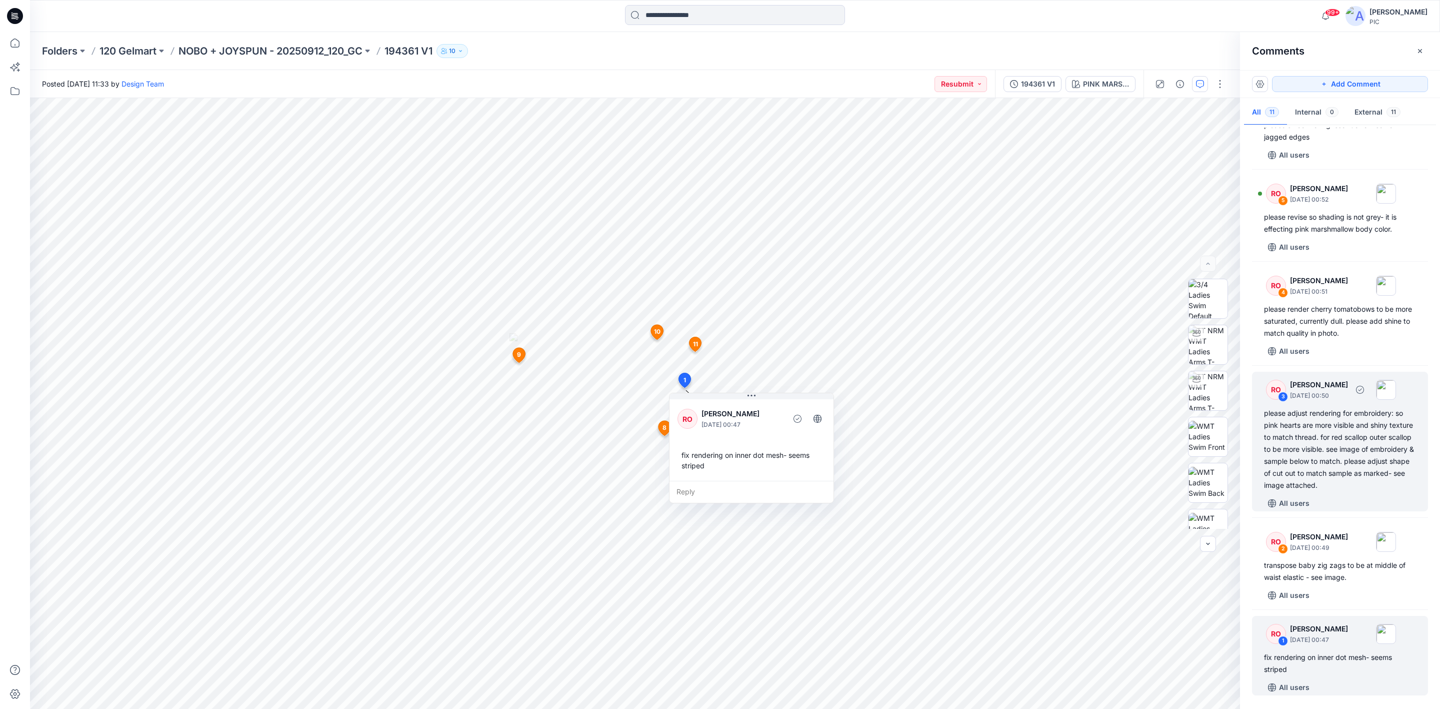
click at [1331, 444] on div "please adjust rendering for embroidery: so pink hearts are more visible and shi…" at bounding box center [1340, 449] width 152 height 84
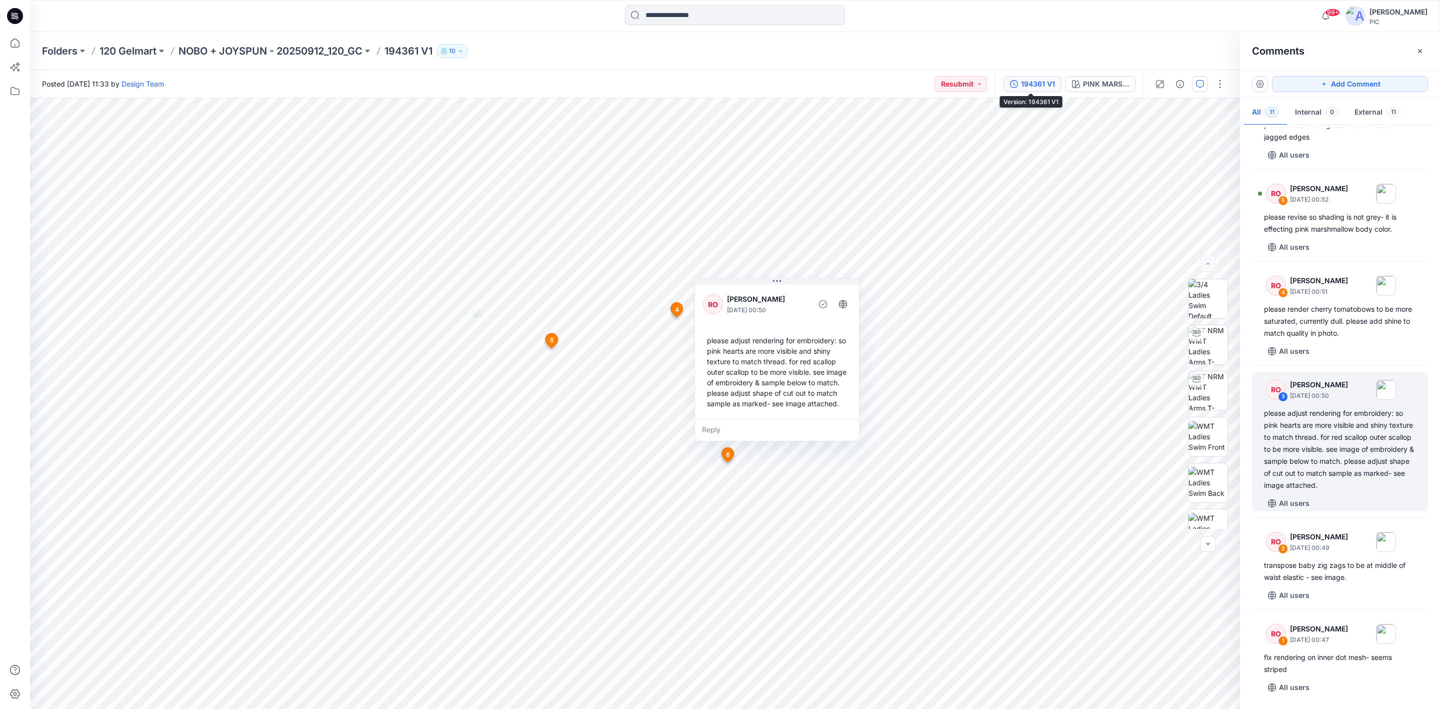
click at [1037, 76] on button "194361 V1" at bounding box center [1033, 84] width 58 height 16
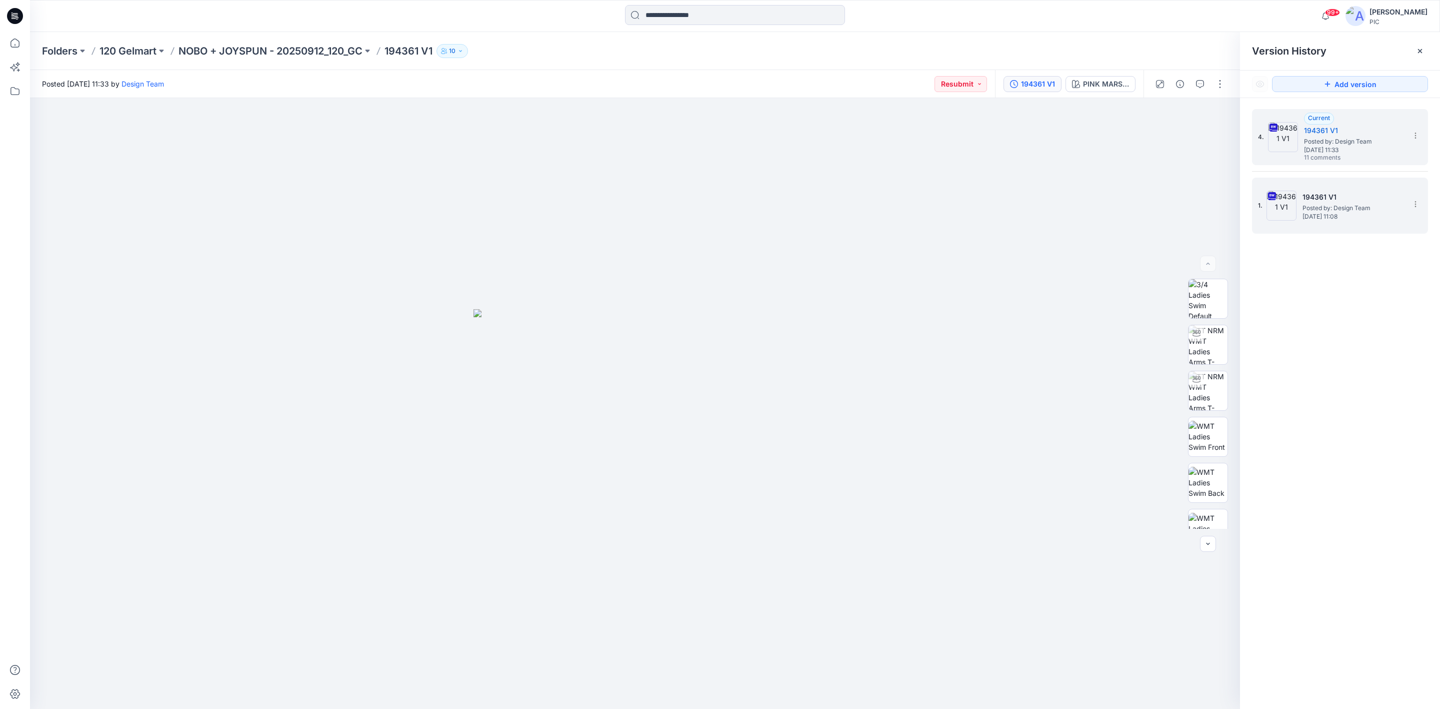
click at [1369, 213] on span "[DATE] 11:08" at bounding box center [1353, 216] width 100 height 7
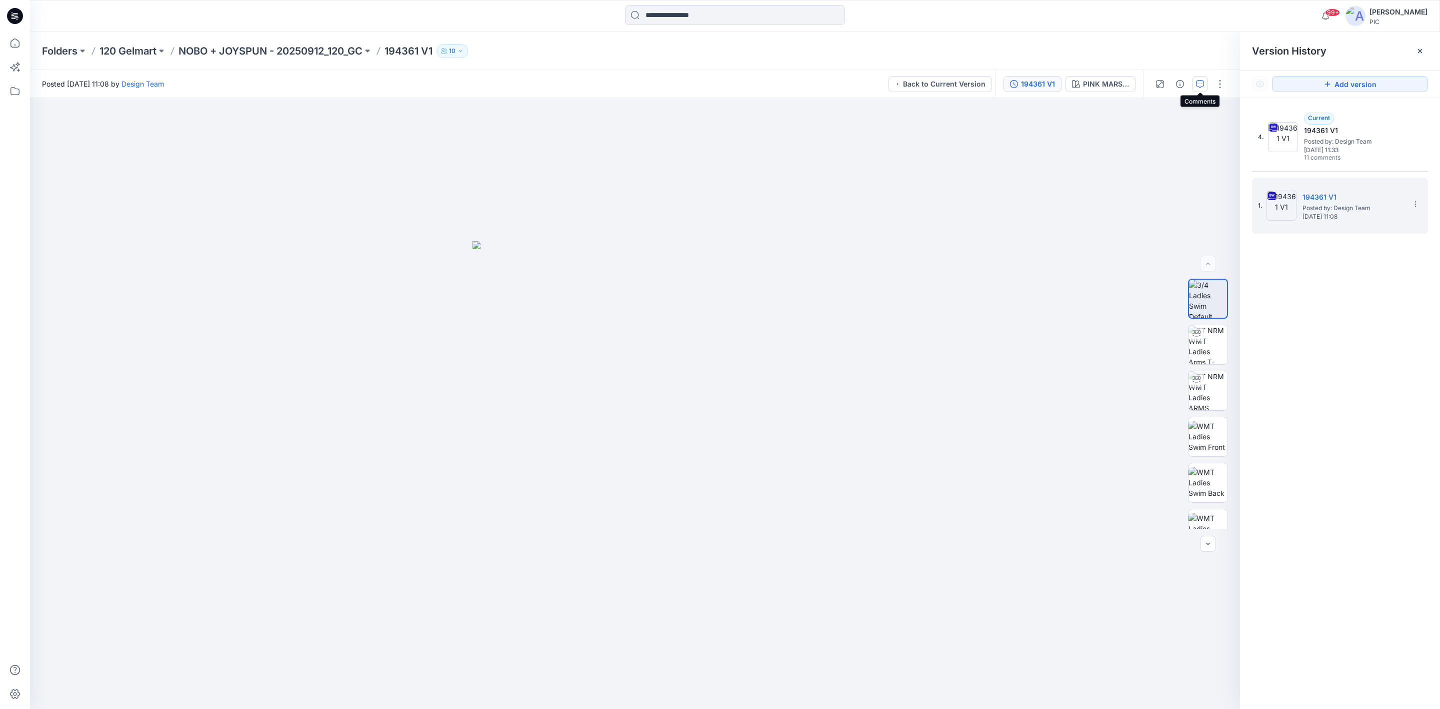
click at [1202, 83] on icon "button" at bounding box center [1200, 84] width 8 height 8
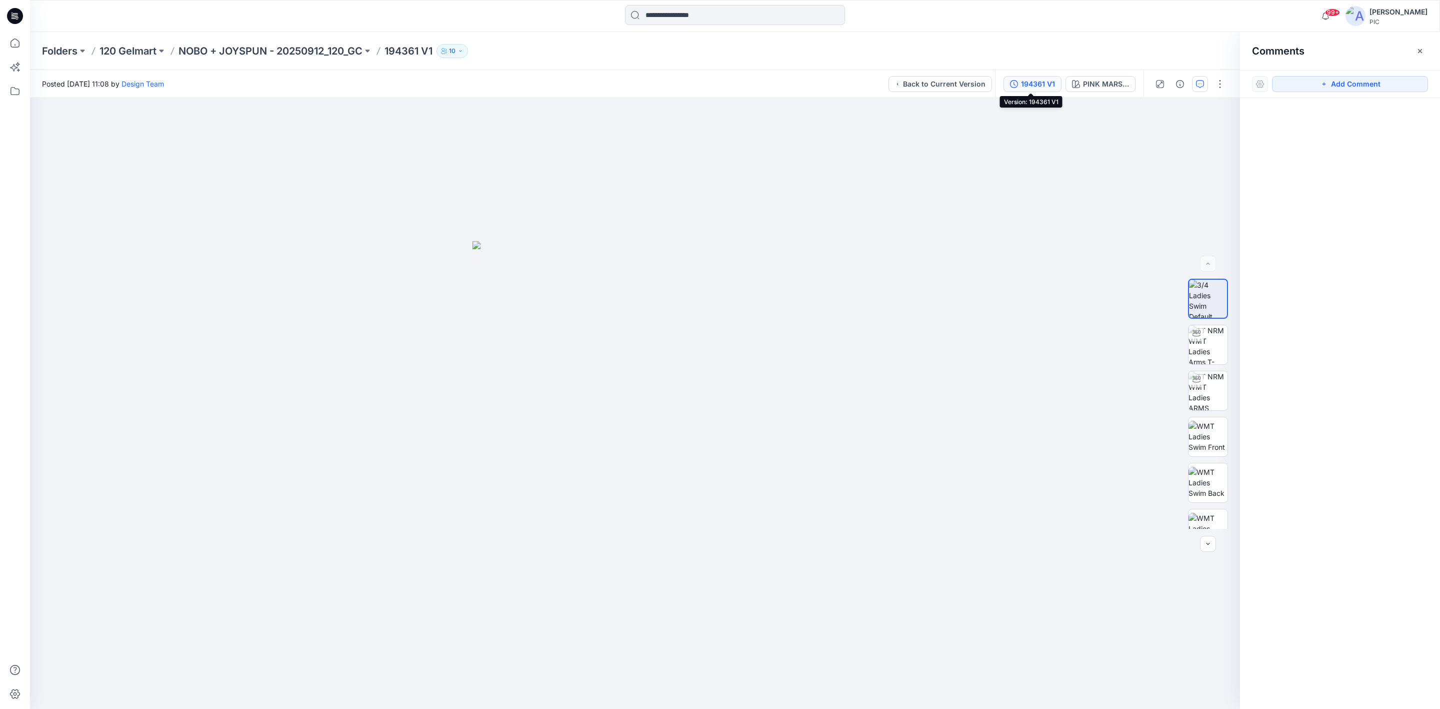
click at [1031, 86] on div "194361 V1" at bounding box center [1038, 84] width 34 height 11
click at [1030, 83] on div "194361 V1" at bounding box center [1038, 84] width 34 height 11
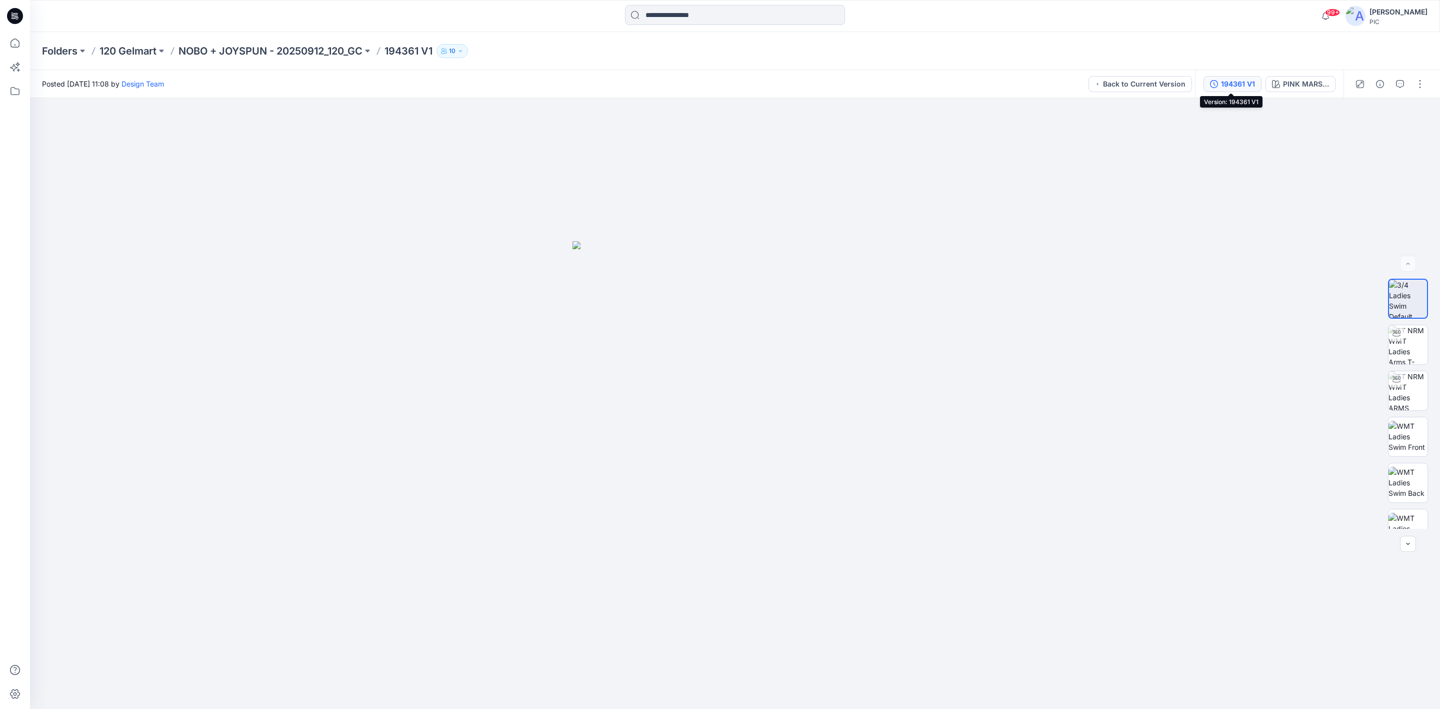
click at [1239, 82] on div "194361 V1" at bounding box center [1238, 84] width 34 height 11
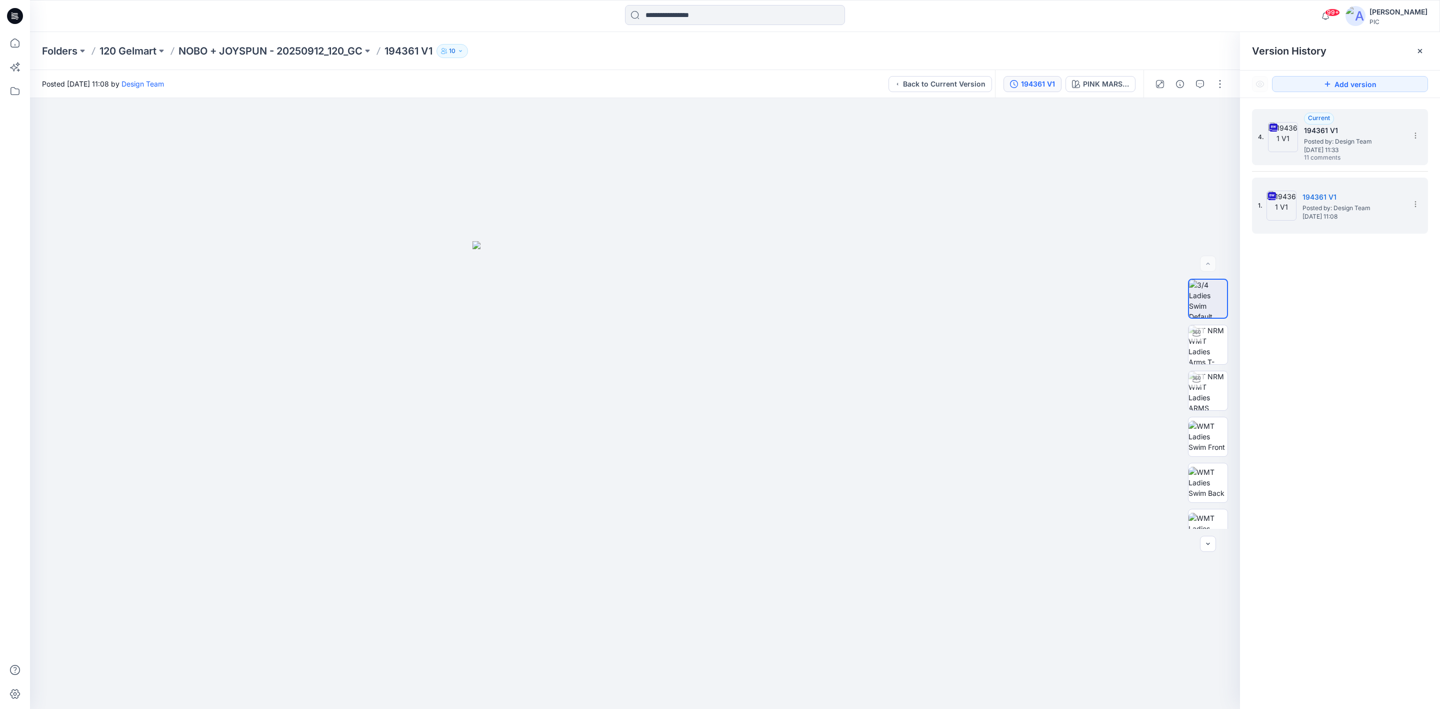
click at [1367, 147] on span "[DATE] 11:33" at bounding box center [1354, 150] width 100 height 7
click at [1199, 85] on icon "button" at bounding box center [1200, 84] width 8 height 8
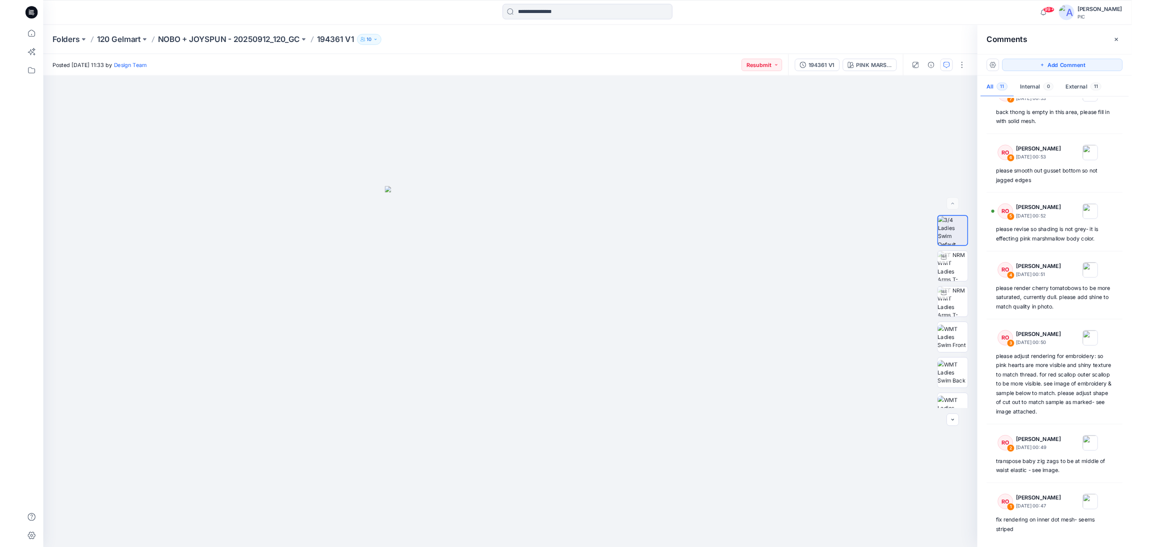
scroll to position [346, 0]
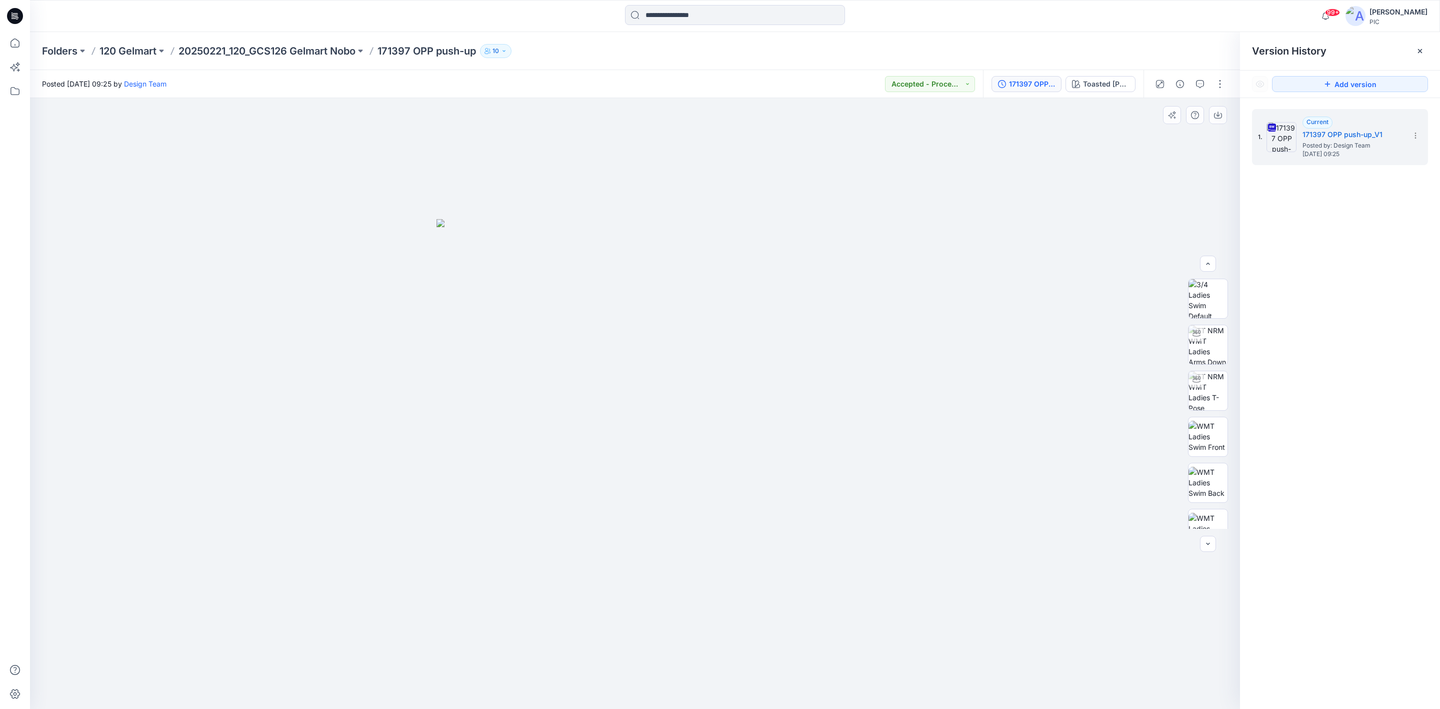
scroll to position [200, 0]
